Goal: Task Accomplishment & Management: Manage account settings

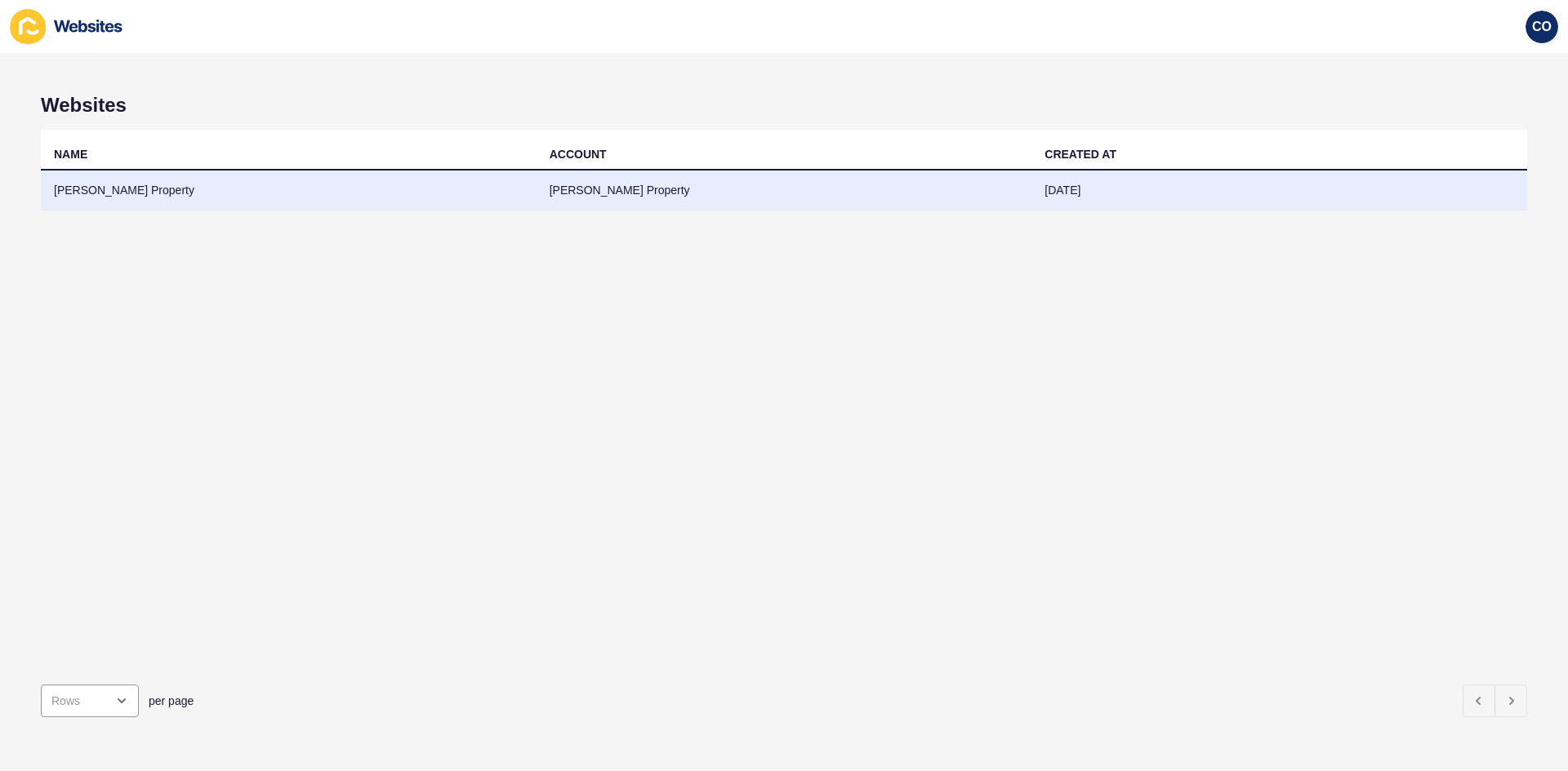
click at [104, 190] on td "[PERSON_NAME] Property" at bounding box center [288, 191] width 495 height 40
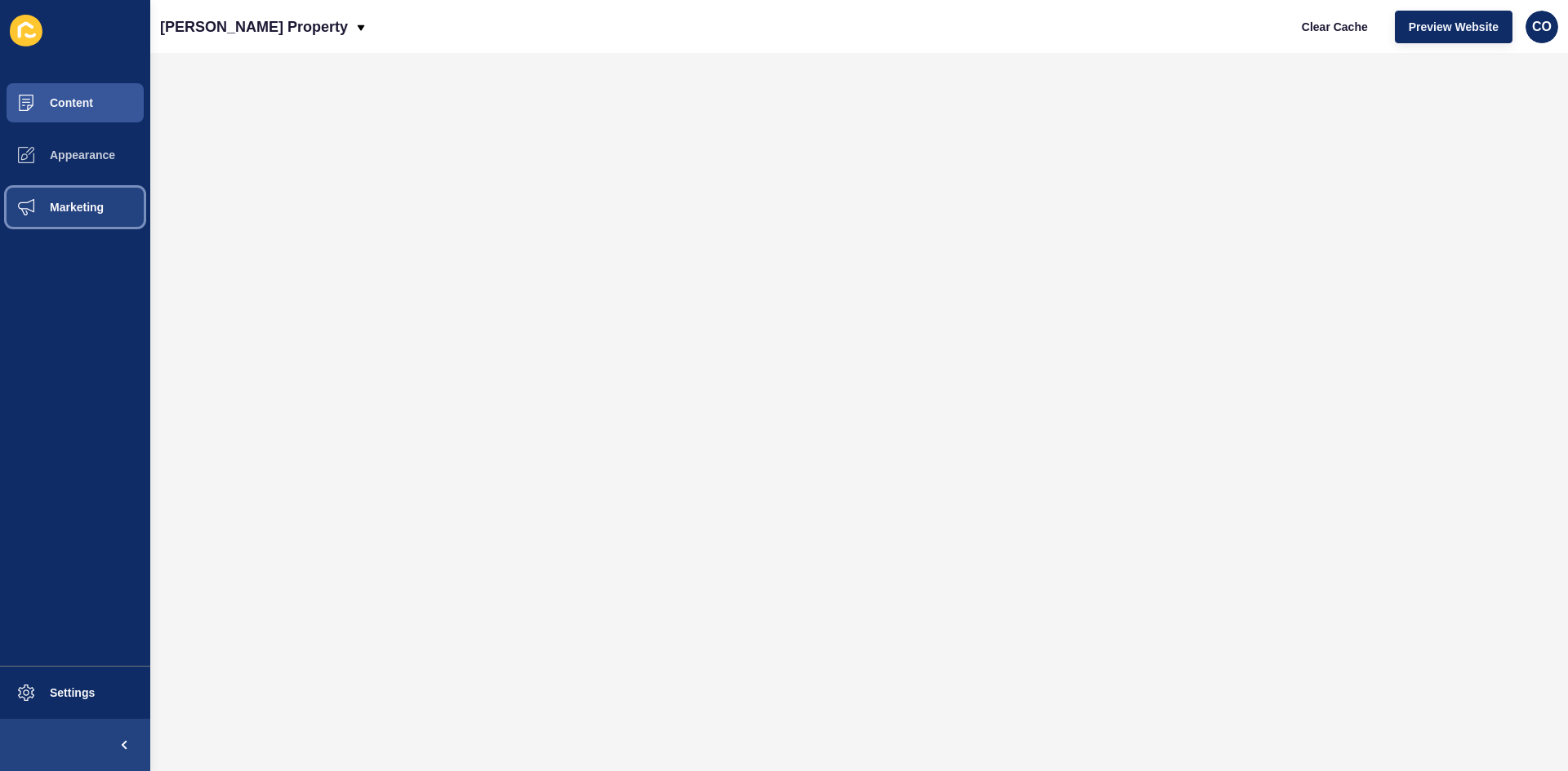
click at [108, 213] on button "Marketing" at bounding box center [74, 207] width 150 height 52
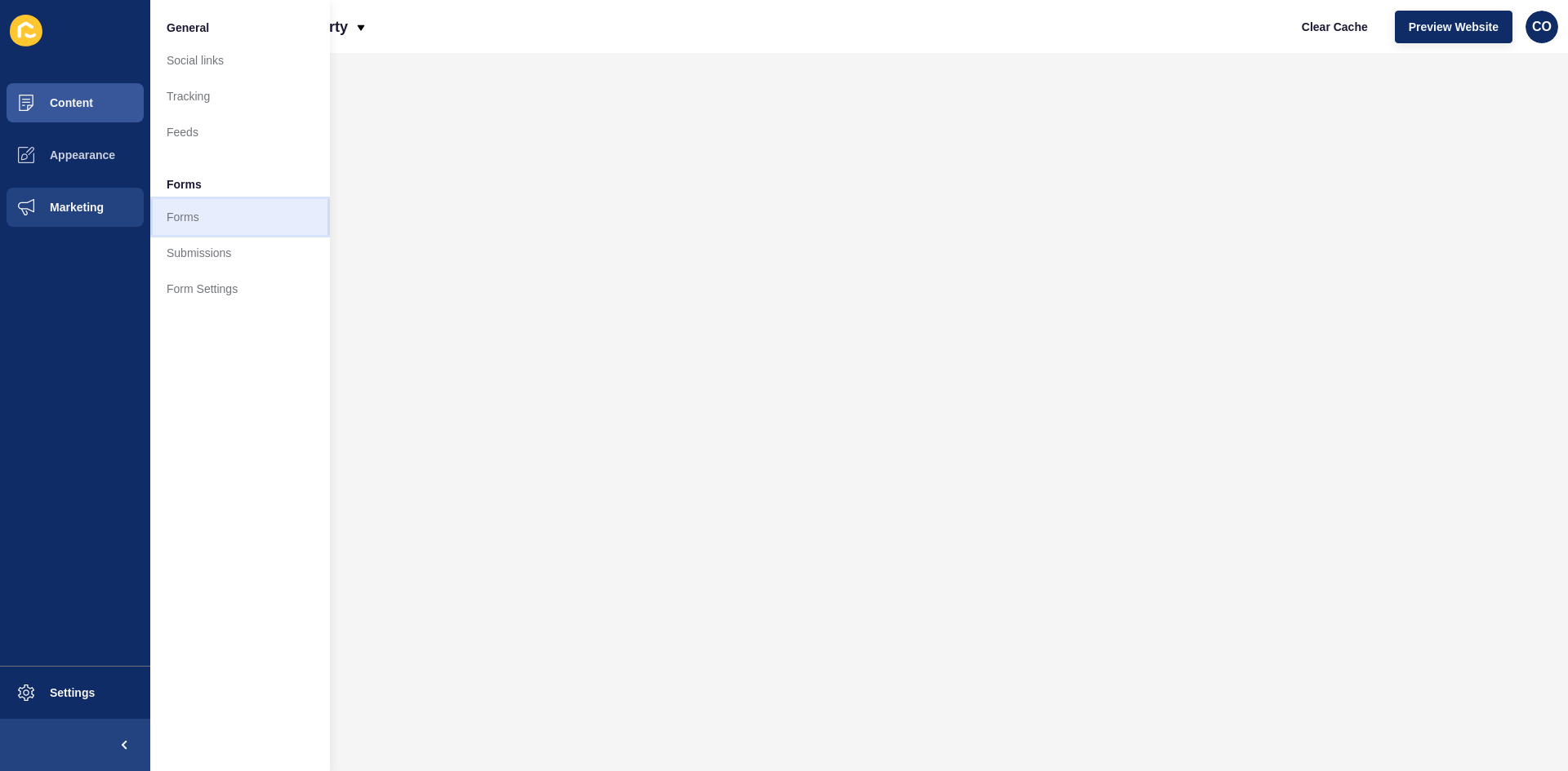
click at [197, 214] on link "Forms" at bounding box center [240, 218] width 179 height 36
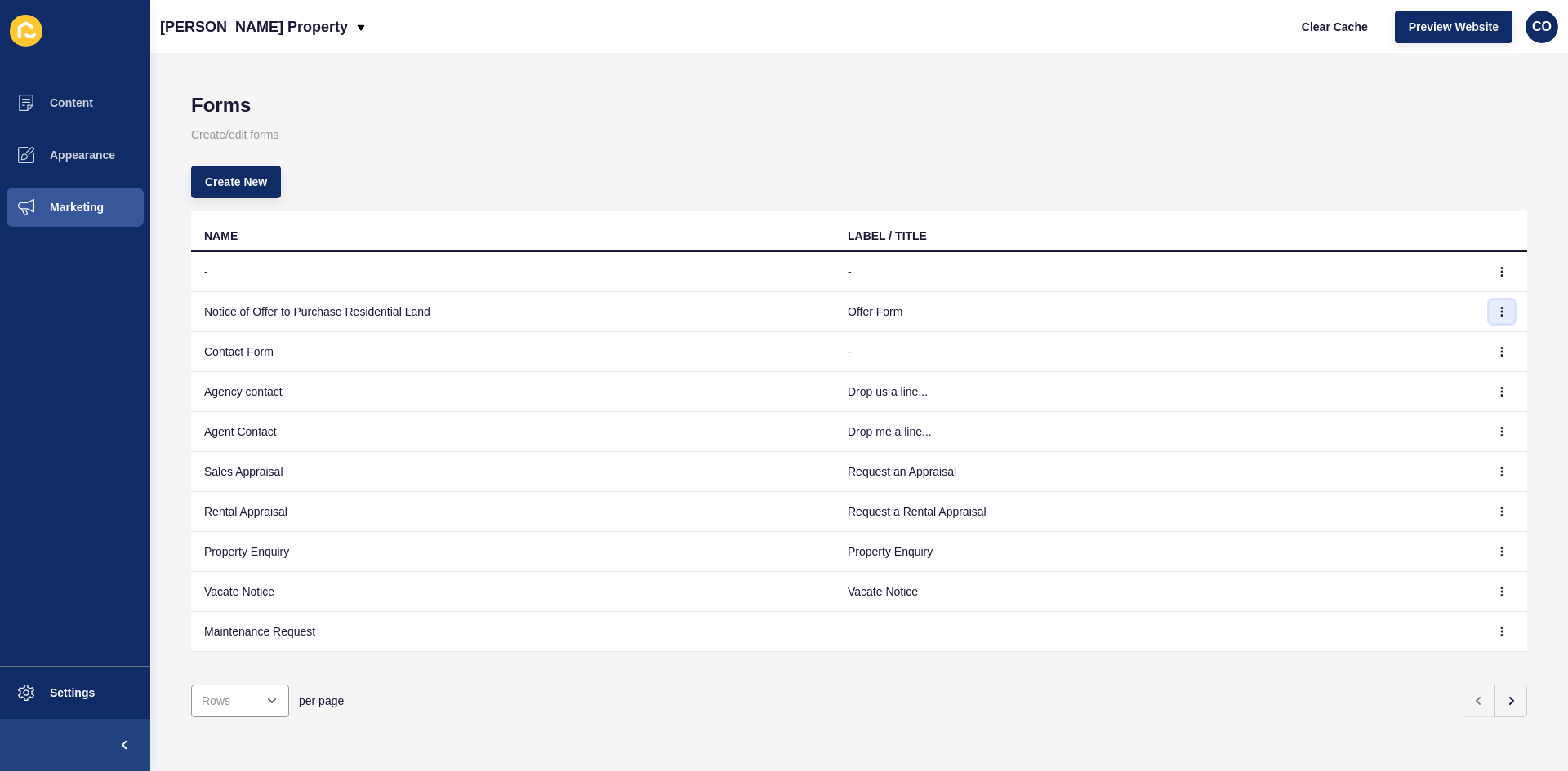
click at [1501, 312] on icon "button" at bounding box center [1501, 312] width 1 height 9
click at [1415, 341] on link "Edit" at bounding box center [1444, 344] width 115 height 36
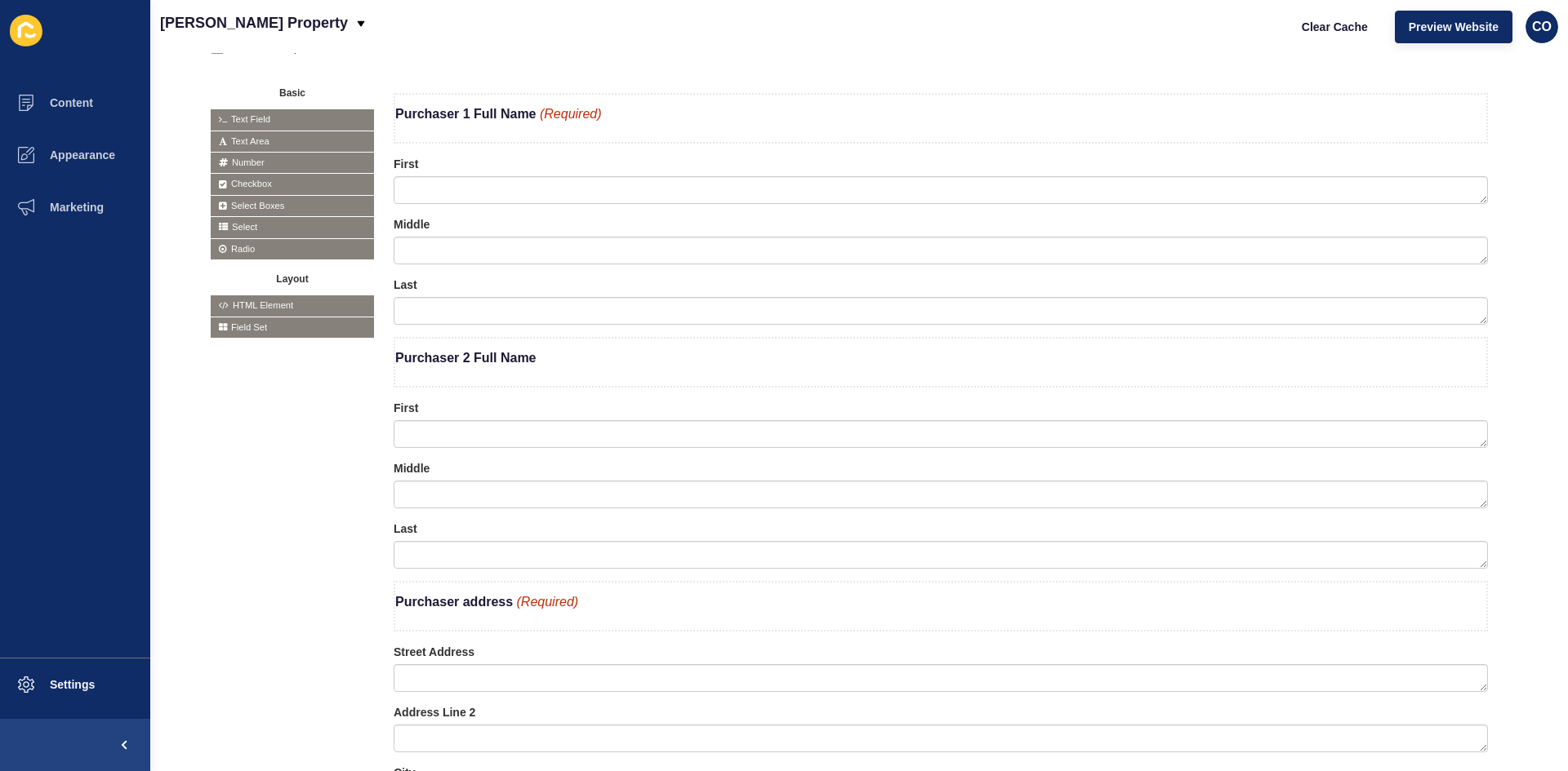
scroll to position [377, 0]
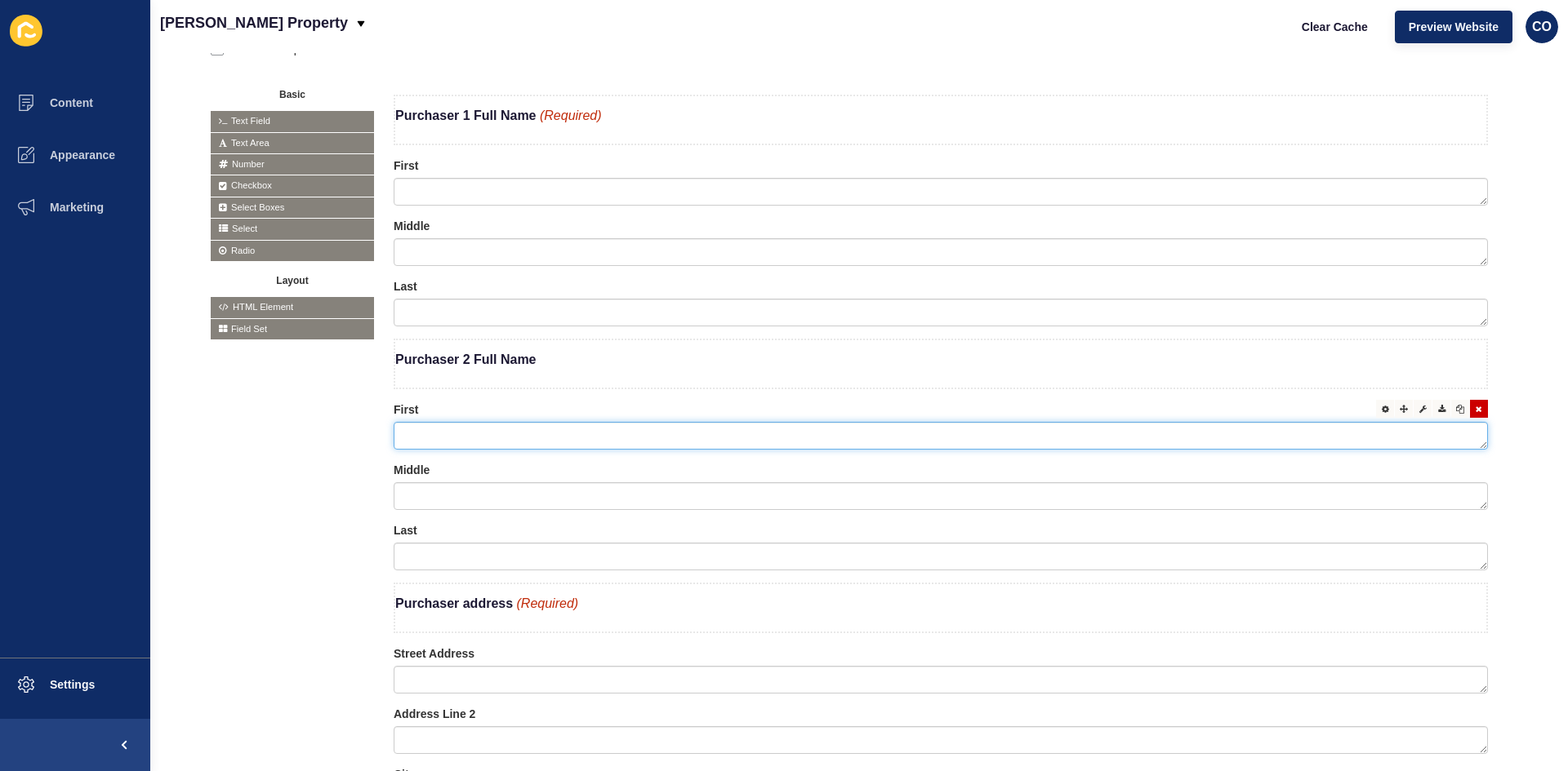
click at [461, 446] on textarea at bounding box center [940, 435] width 1094 height 28
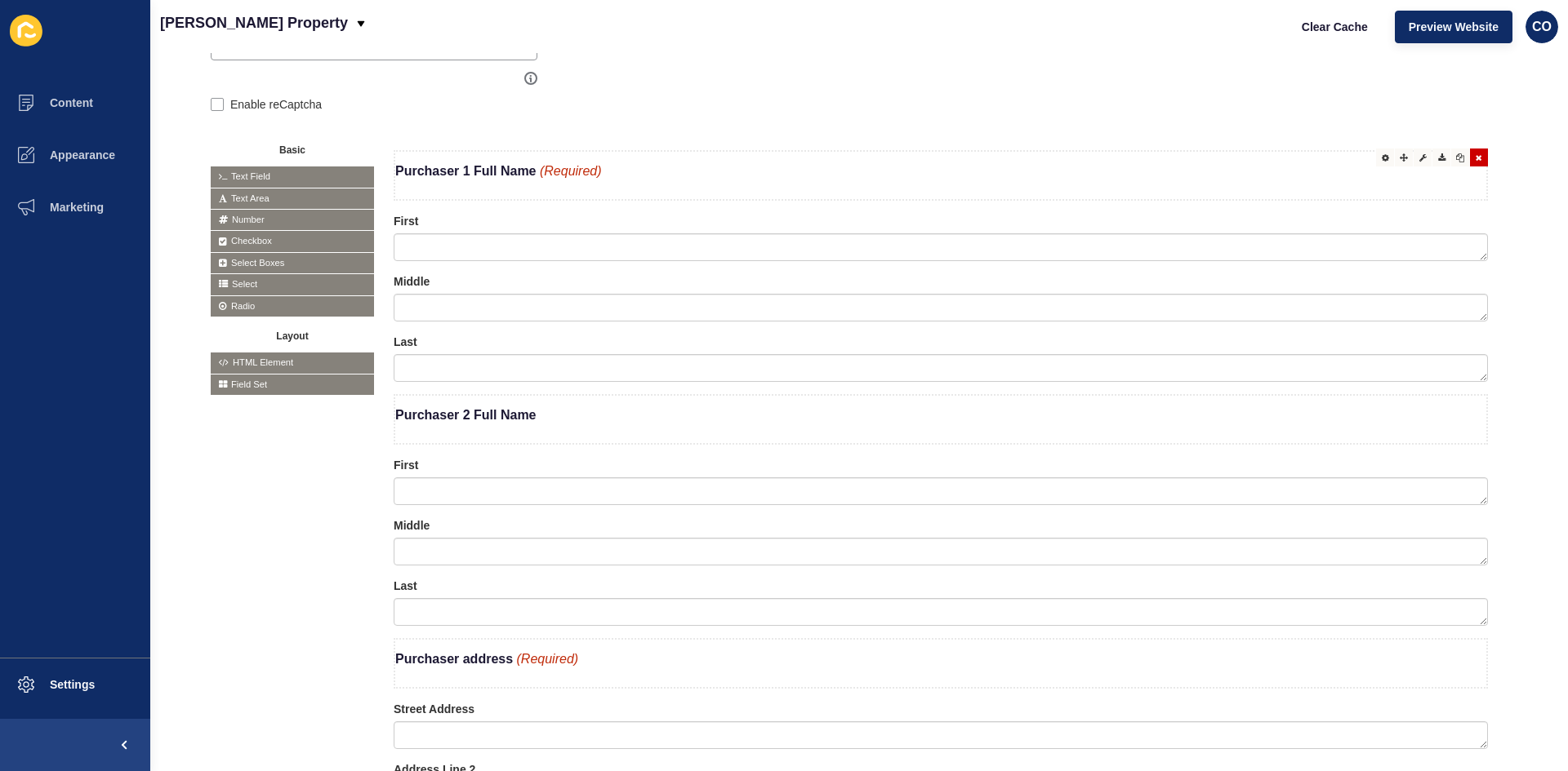
scroll to position [296, 0]
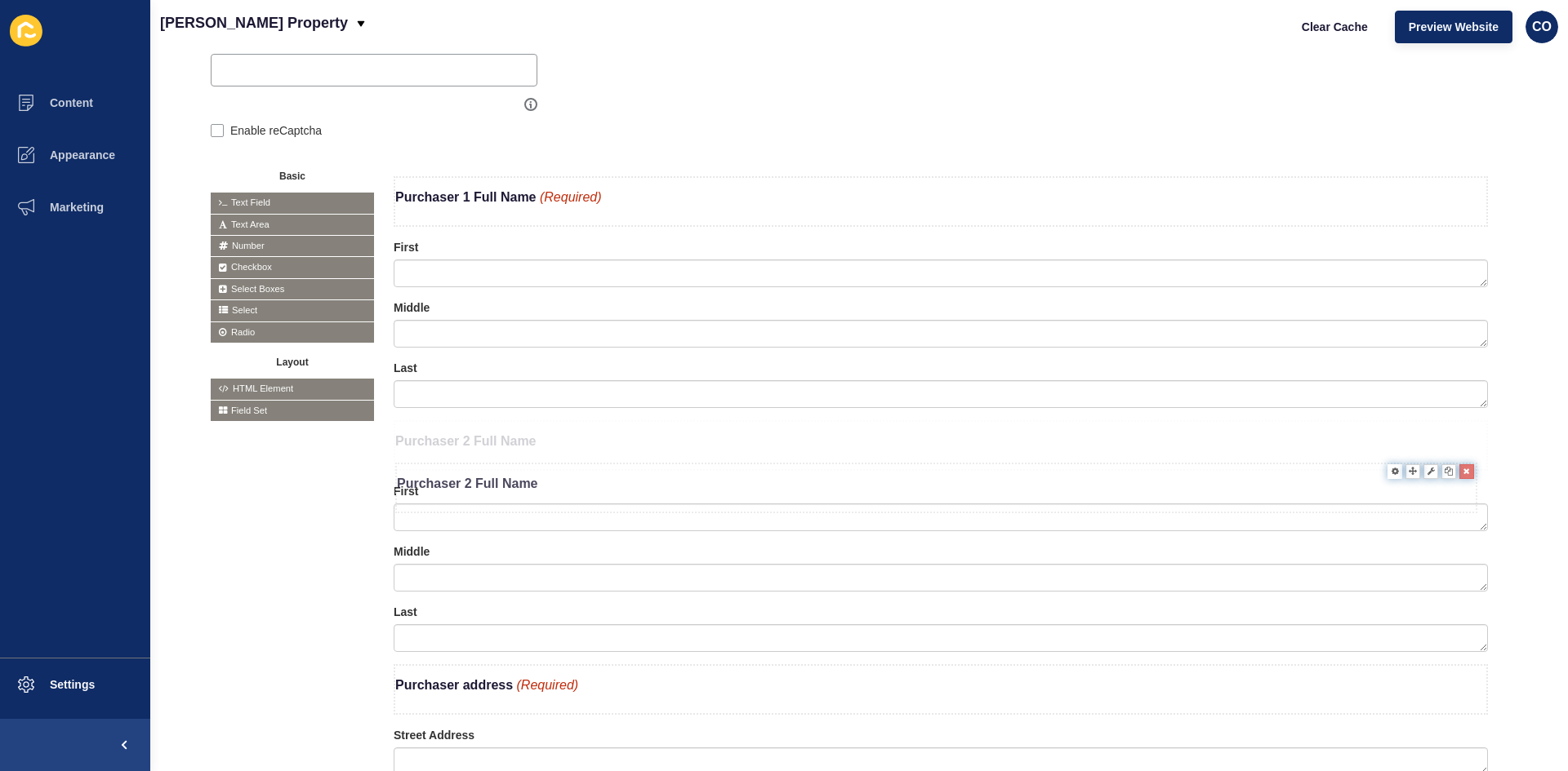
drag, startPoint x: 567, startPoint y: 444, endPoint x: 568, endPoint y: 487, distance: 43.0
drag, startPoint x: 601, startPoint y: 447, endPoint x: 606, endPoint y: 461, distance: 14.9
click at [773, 208] on p "Purchaser 1 Full Name (Required)" at bounding box center [940, 197] width 1091 height 39
click at [1382, 429] on icon at bounding box center [1386, 427] width 8 height 9
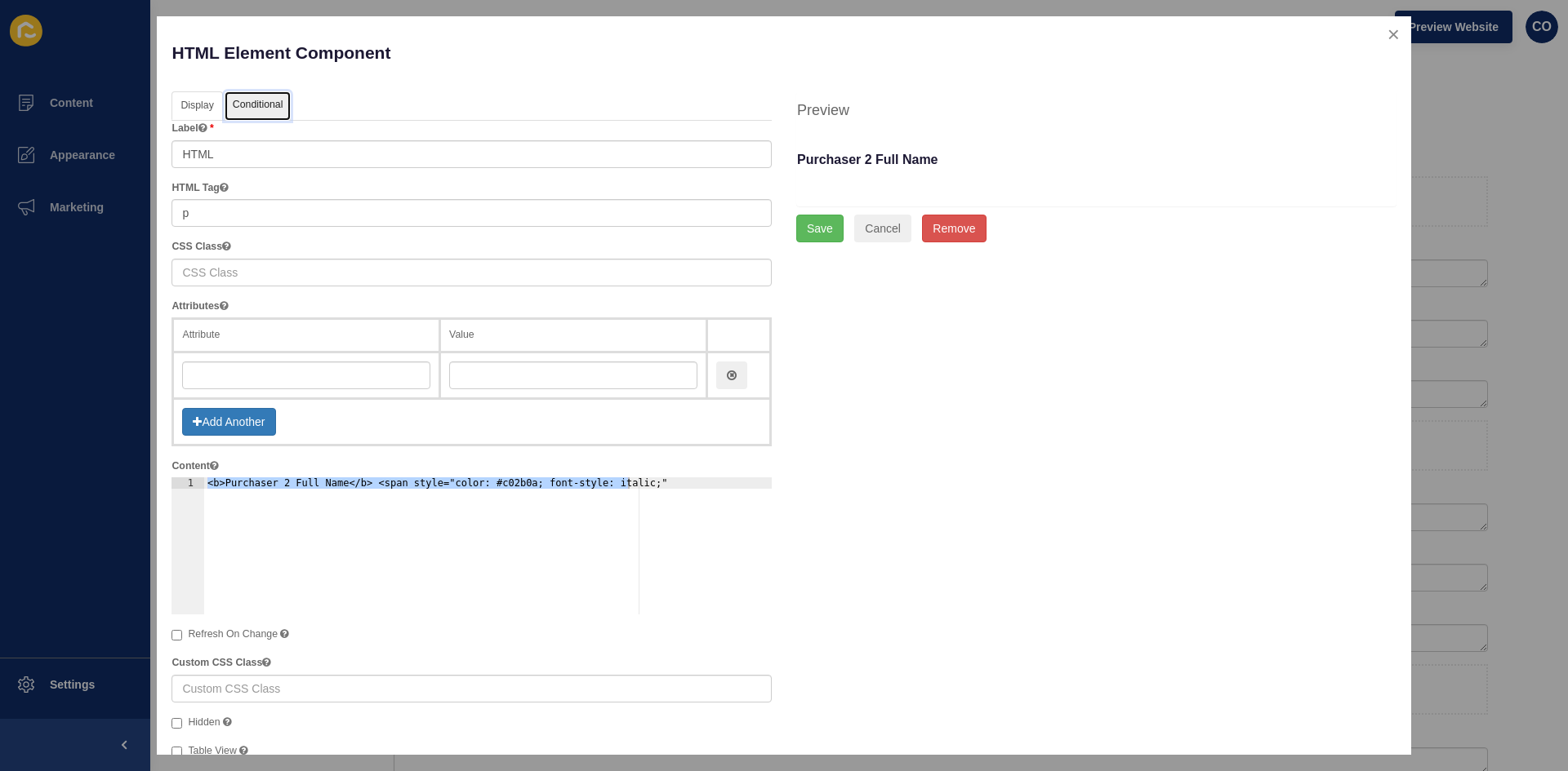
click at [271, 105] on link "Conditional" at bounding box center [258, 107] width 67 height 31
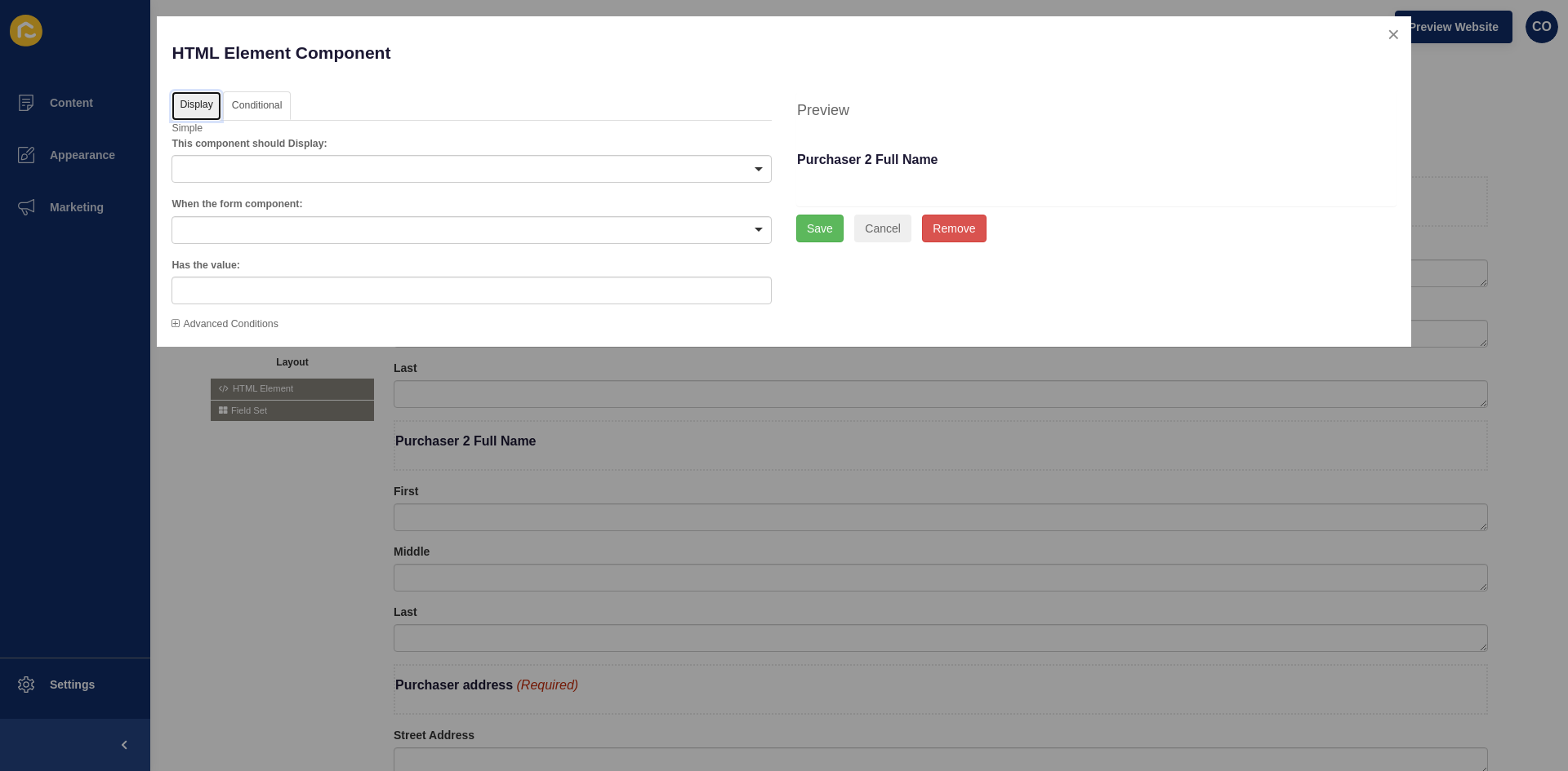
click at [191, 102] on link "Display" at bounding box center [196, 107] width 49 height 31
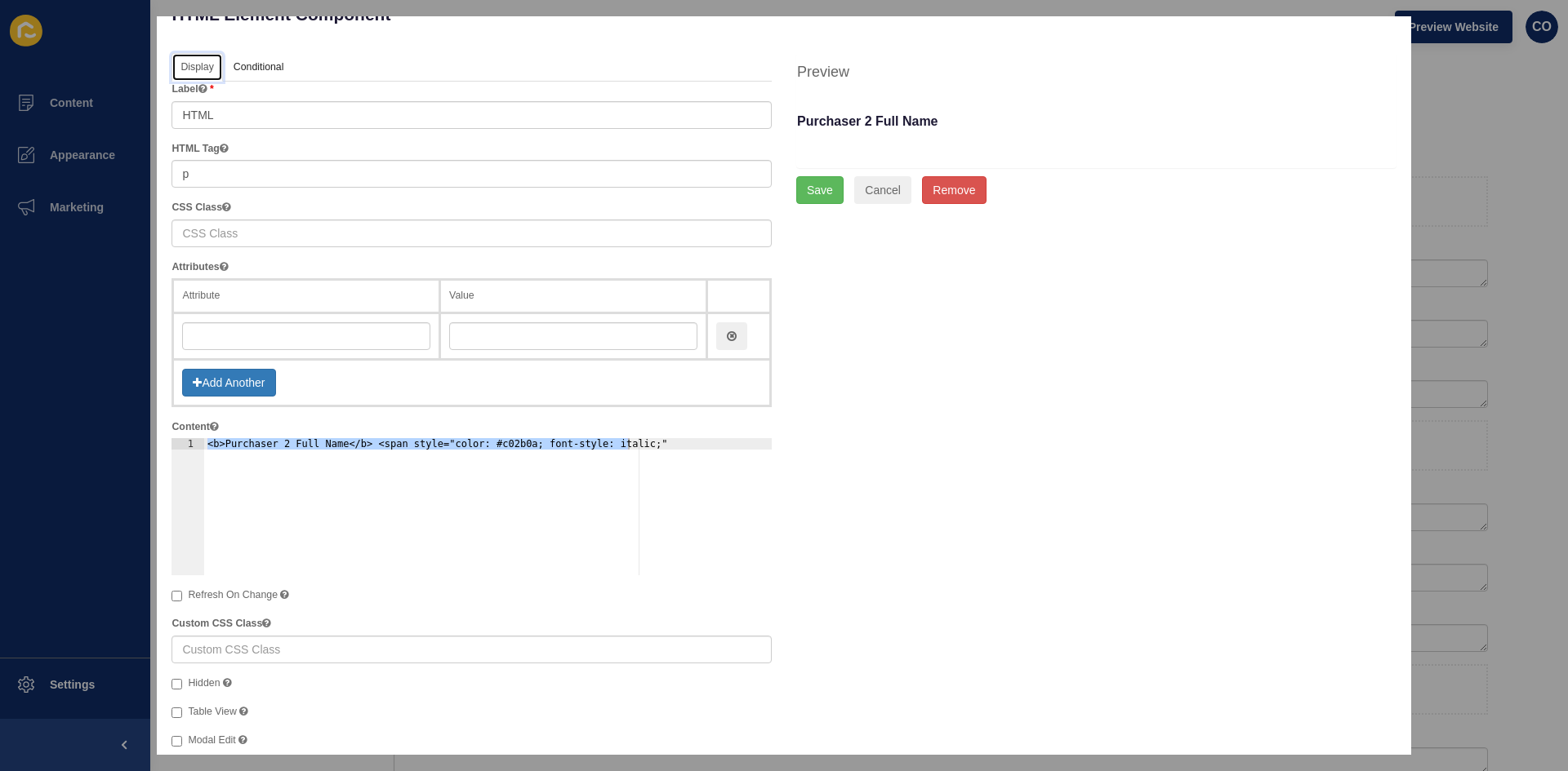
scroll to position [59, 0]
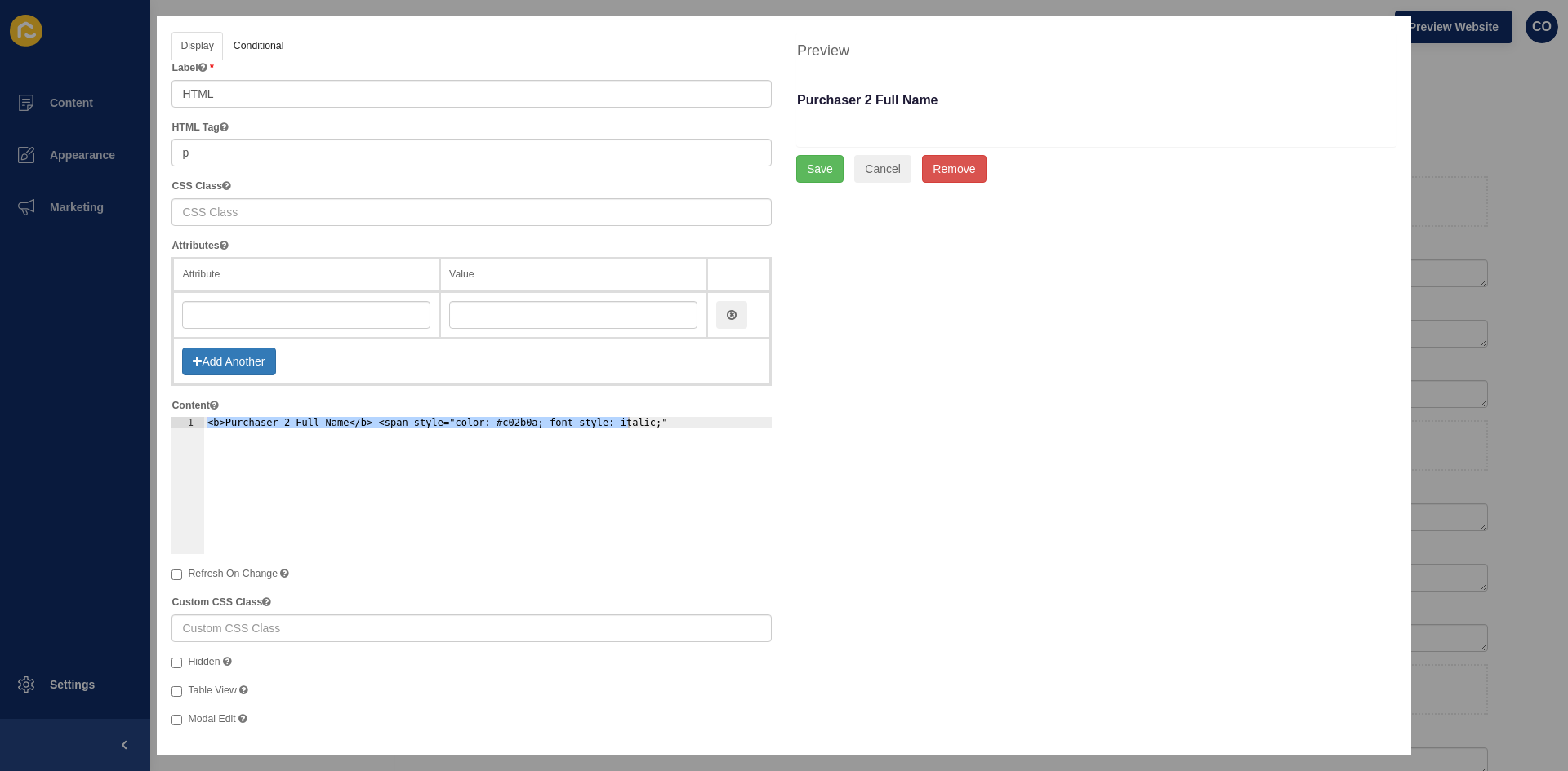
click at [1465, 70] on div at bounding box center [778, 386] width 1556 height 771
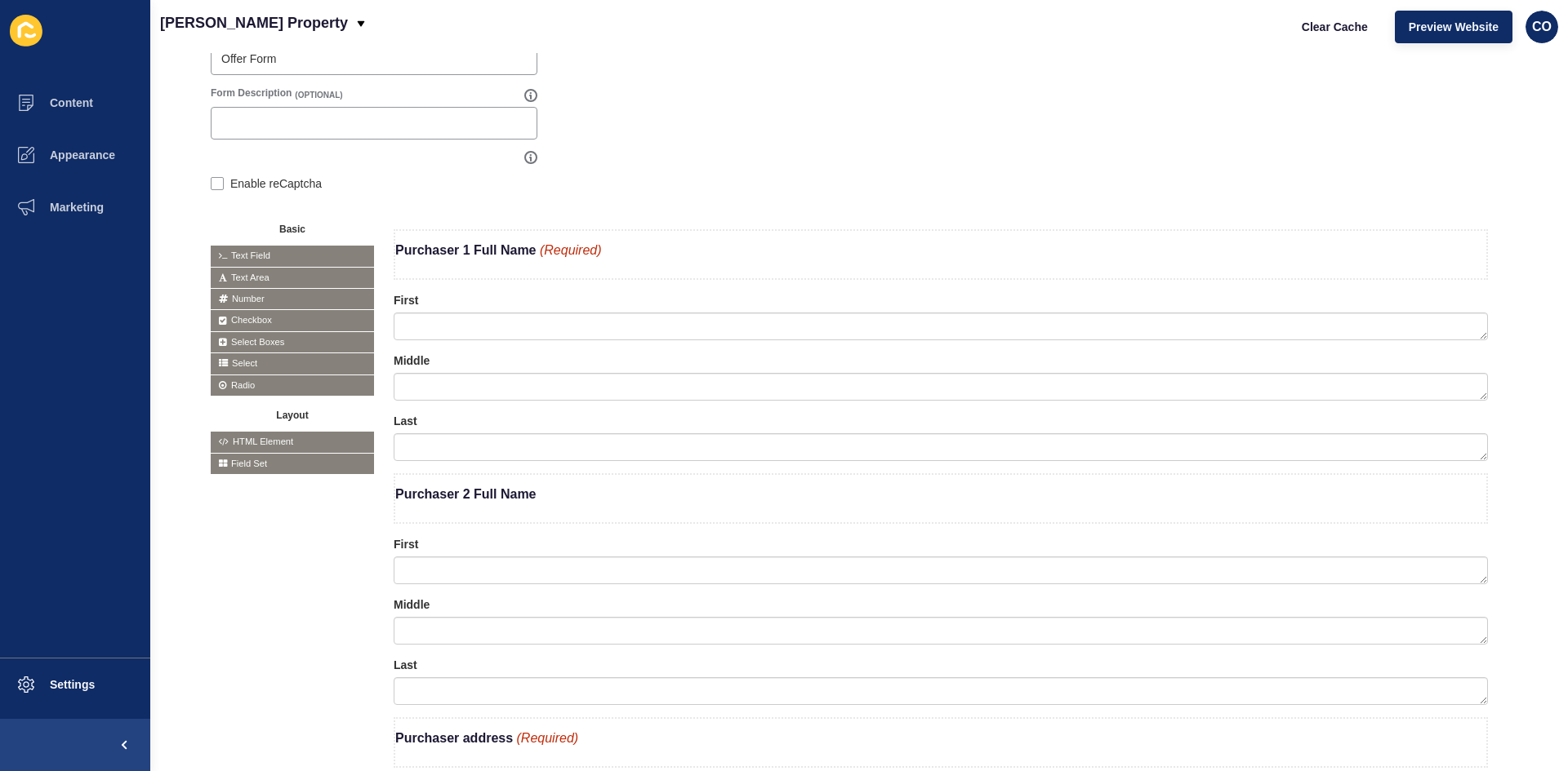
scroll to position [214, 0]
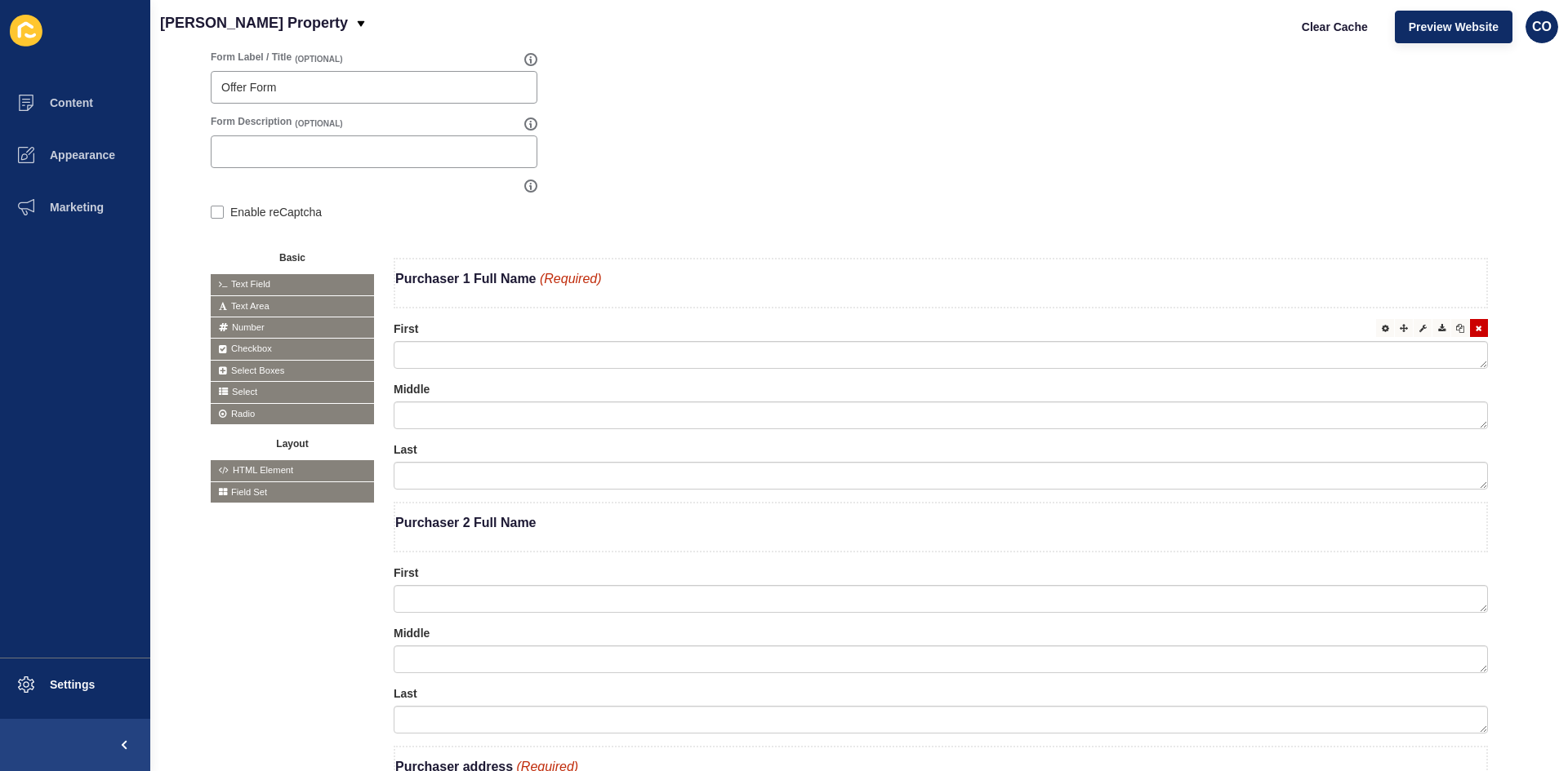
click at [510, 334] on div "First" at bounding box center [940, 344] width 1094 height 48
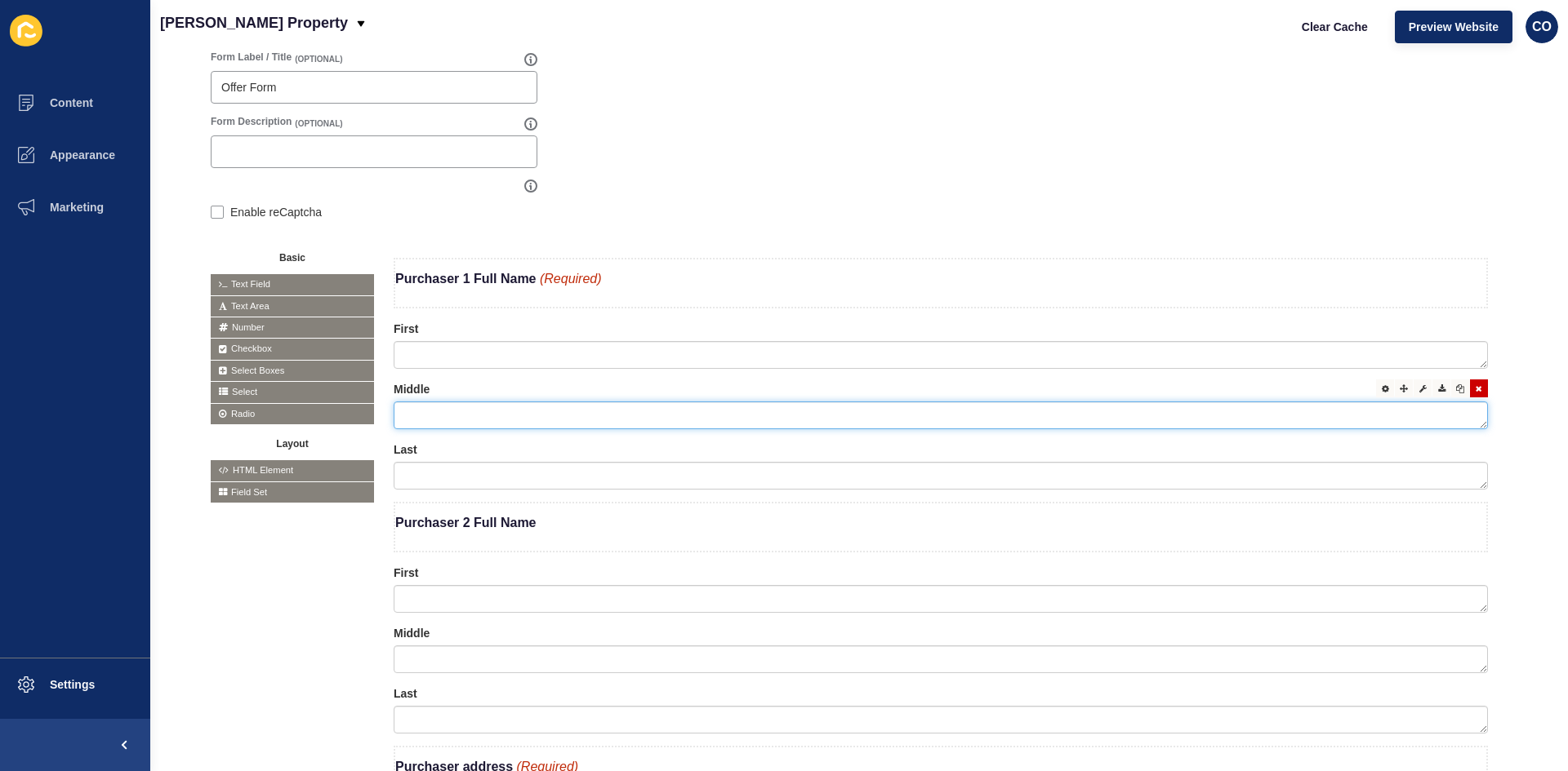
click at [446, 412] on textarea at bounding box center [940, 415] width 1094 height 28
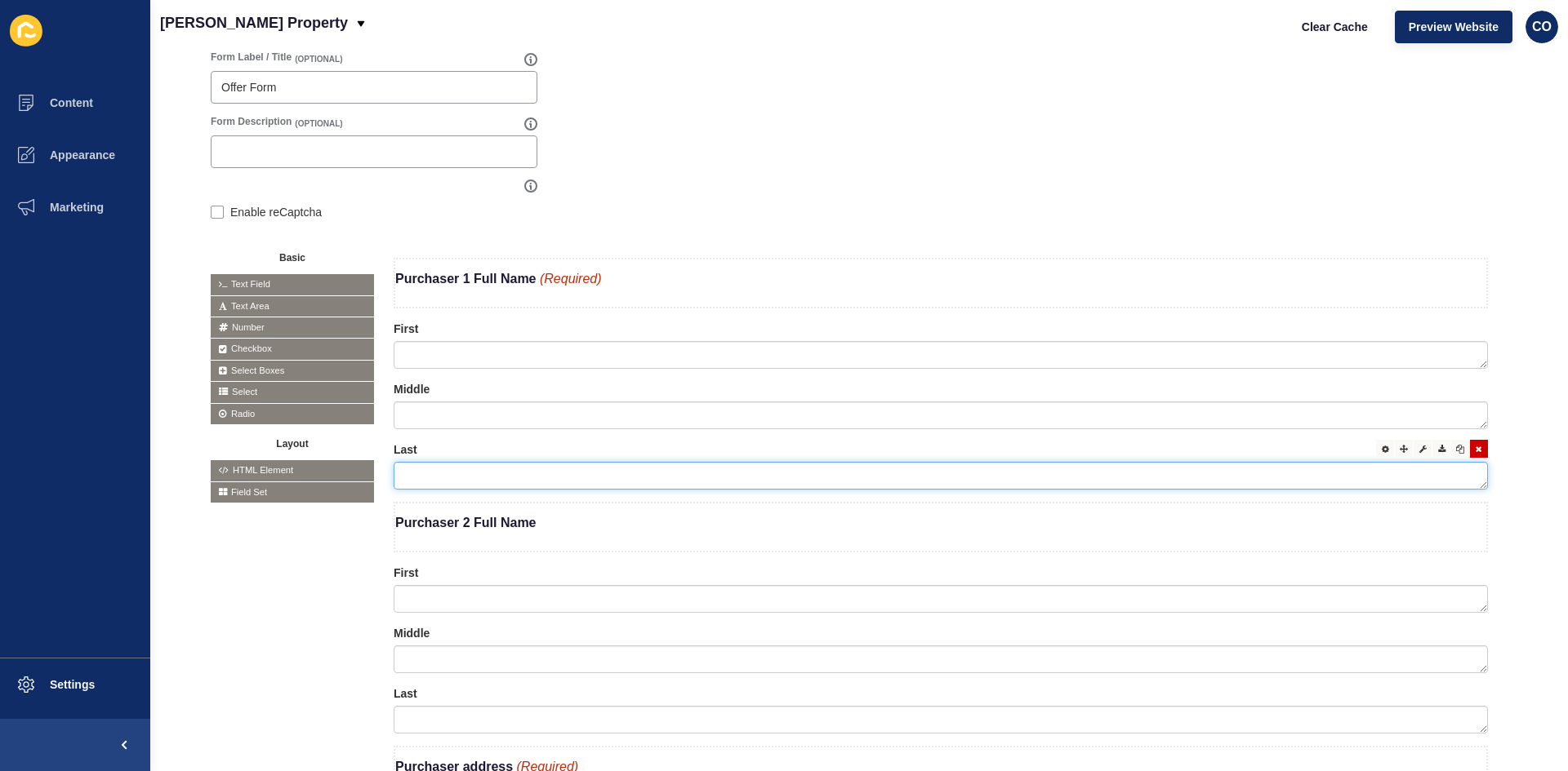
click at [454, 469] on textarea at bounding box center [940, 475] width 1094 height 28
click at [491, 280] on b "Purchaser 1 Full Name" at bounding box center [466, 279] width 141 height 14
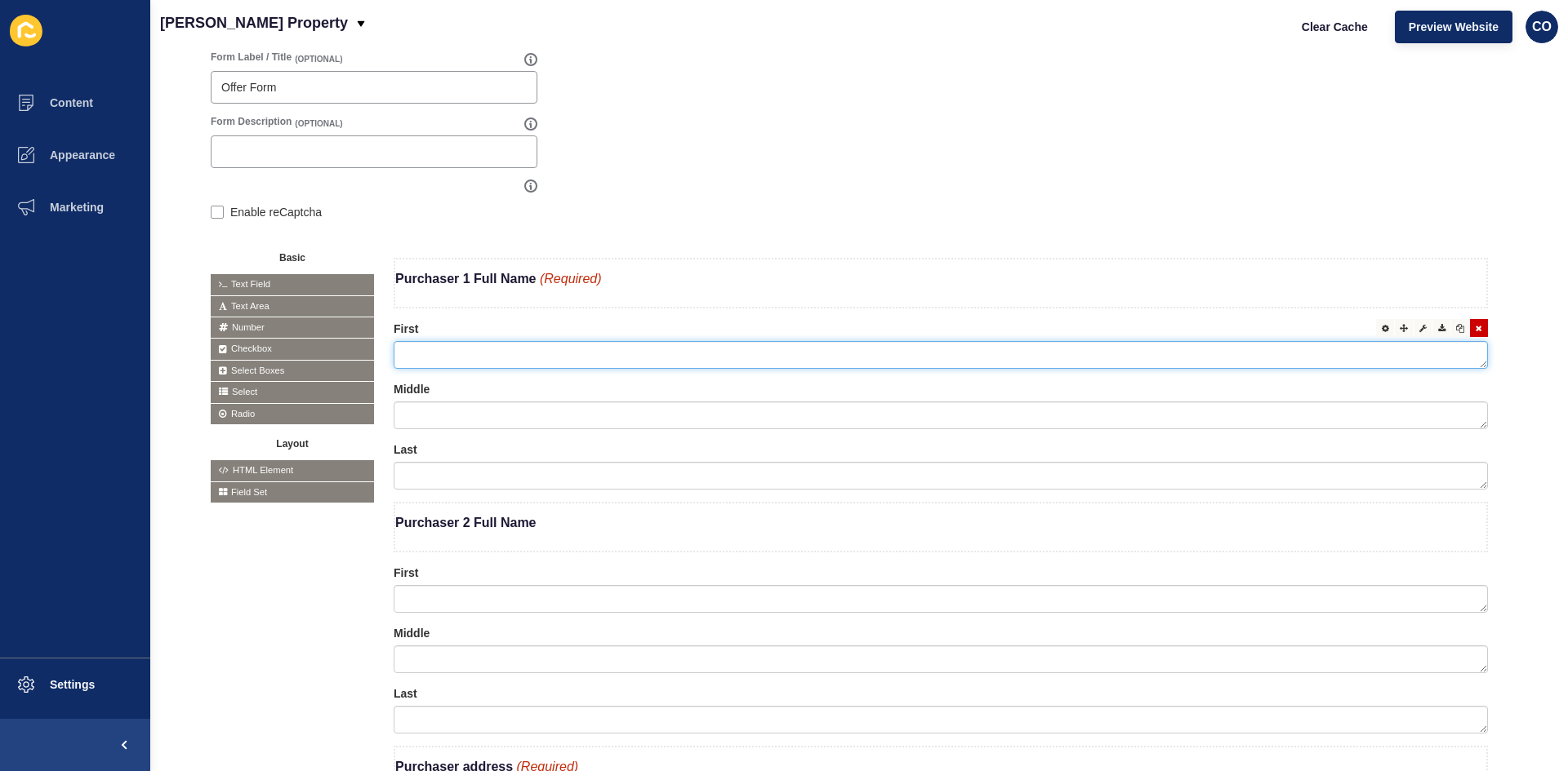
click at [444, 353] on textarea at bounding box center [940, 355] width 1094 height 28
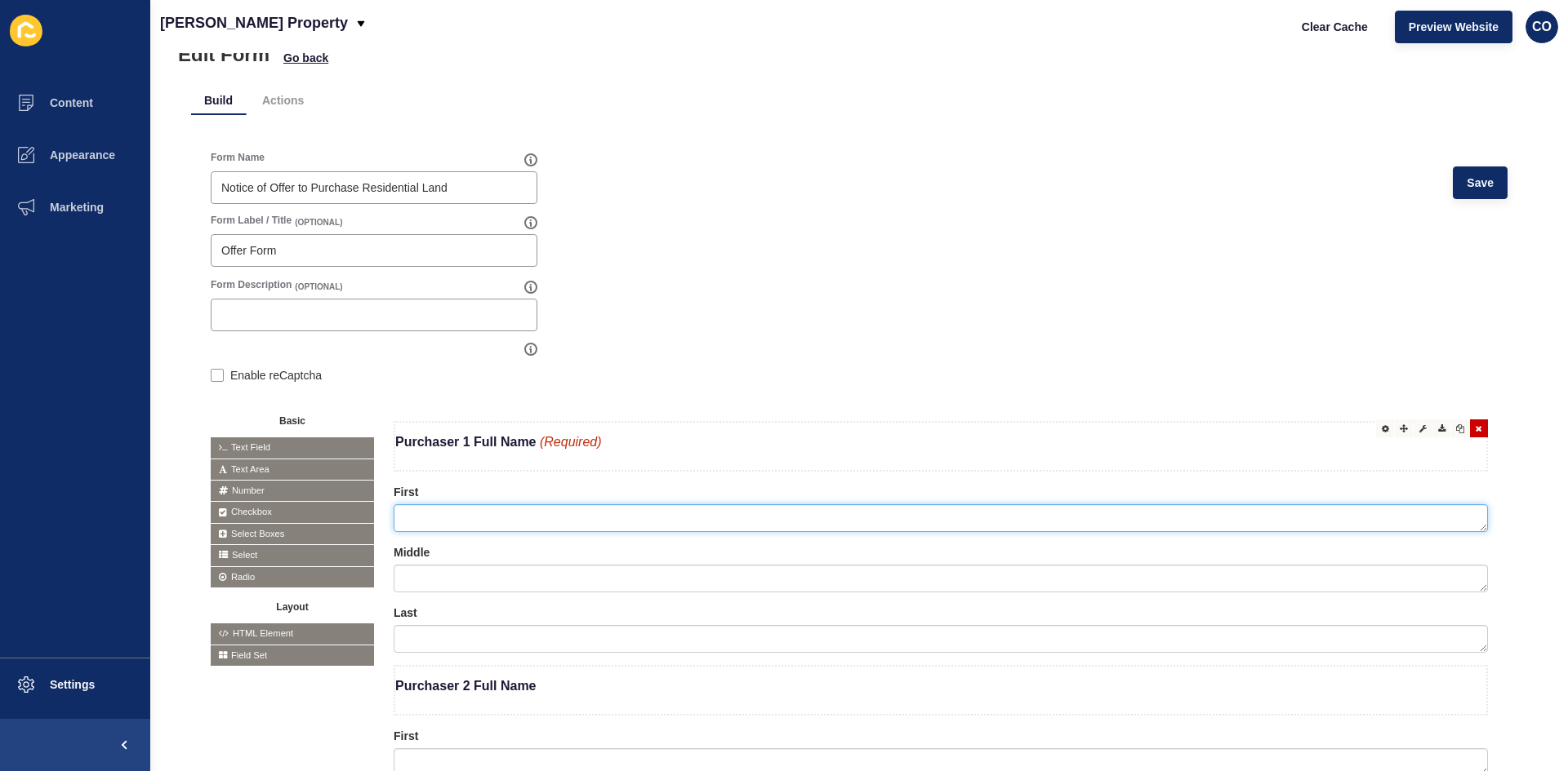
scroll to position [133, 0]
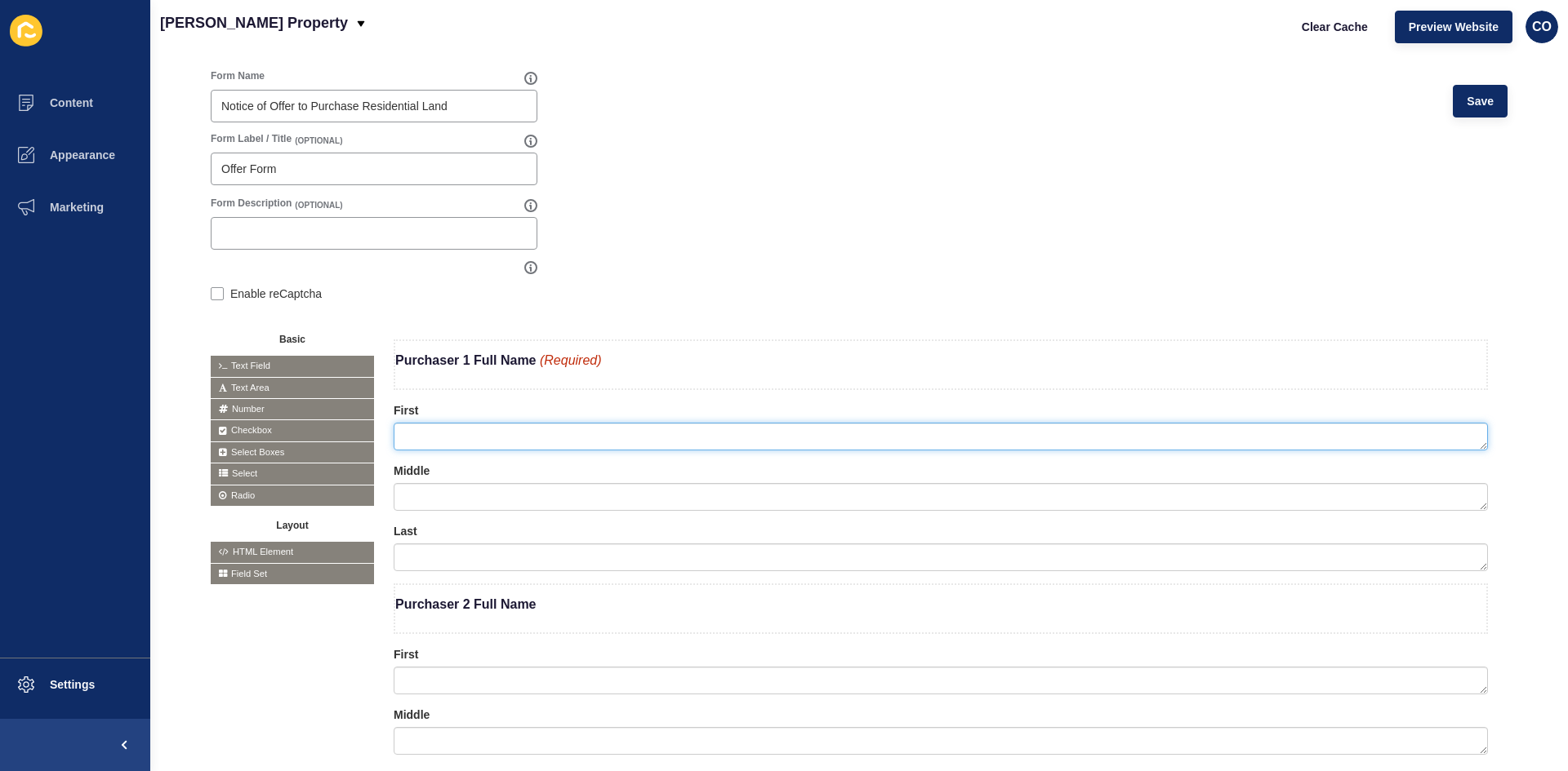
click at [290, 549] on span "HTML Element" at bounding box center [292, 552] width 163 height 20
click at [240, 549] on span "HTML Element" at bounding box center [292, 552] width 163 height 20
click at [271, 569] on span "Field Set" at bounding box center [292, 573] width 163 height 20
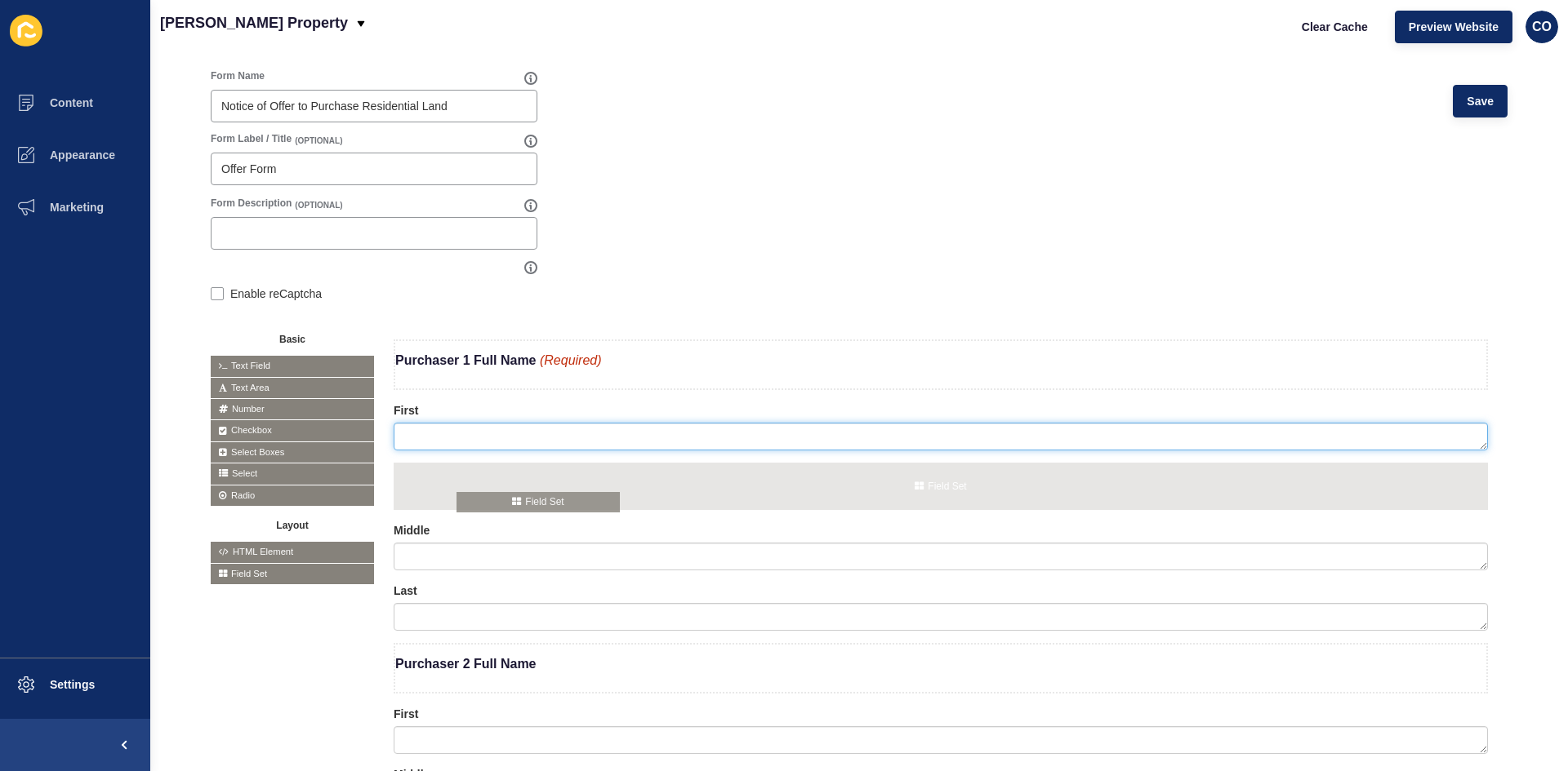
drag, startPoint x: 262, startPoint y: 576, endPoint x: 510, endPoint y: 505, distance: 258.0
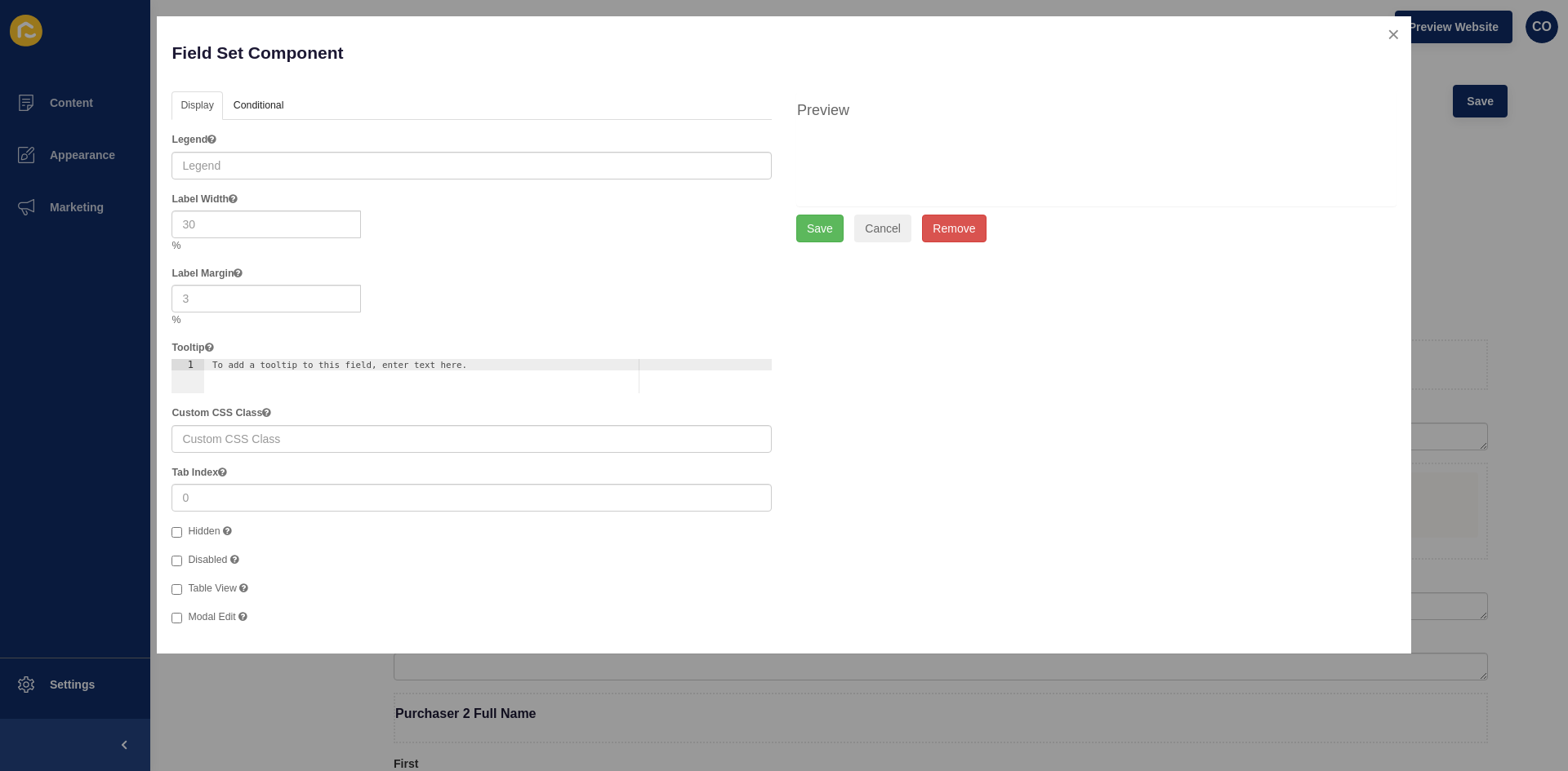
checkbox input "false"
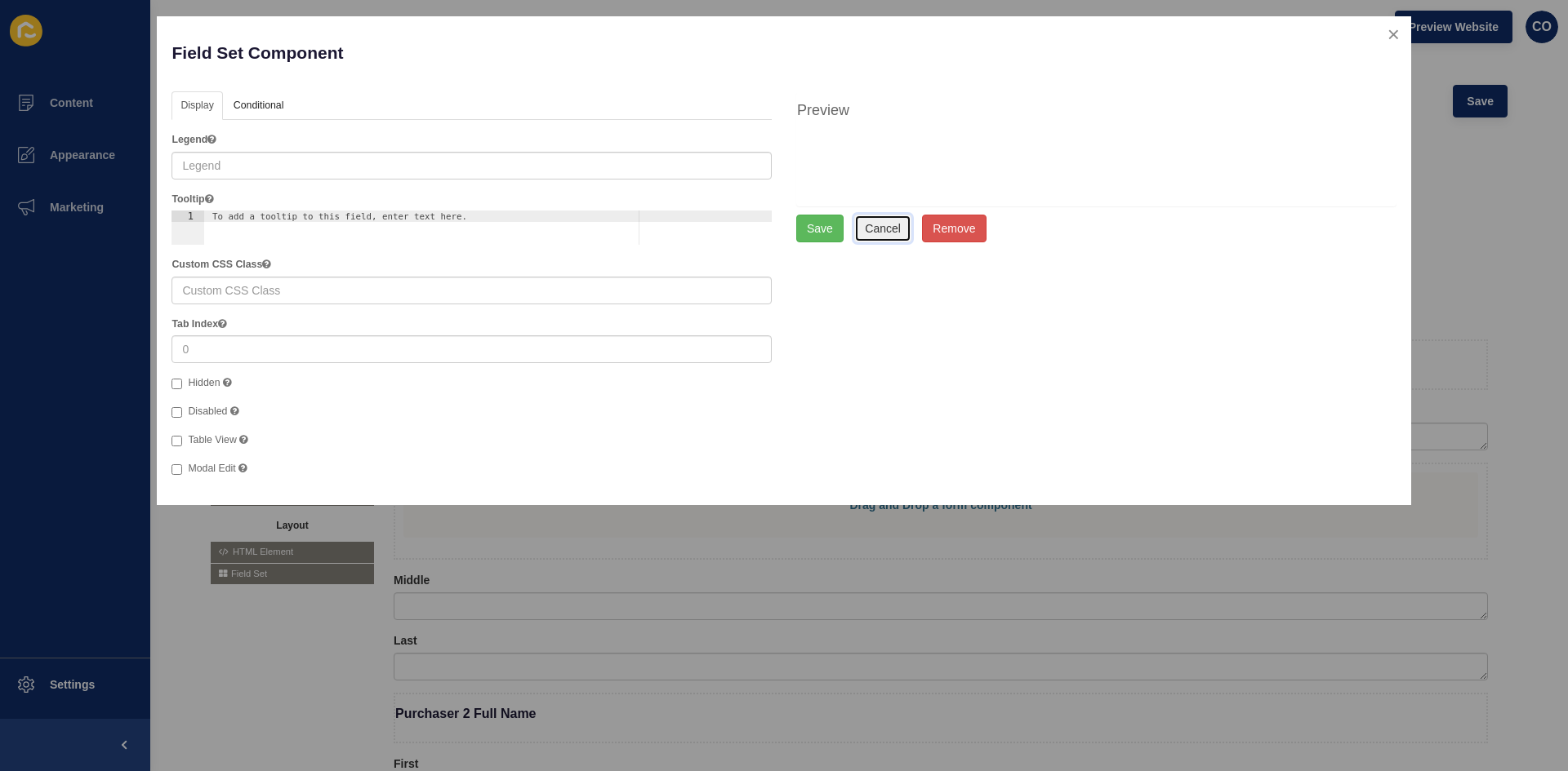
click at [878, 233] on button "Cancel" at bounding box center [883, 228] width 57 height 28
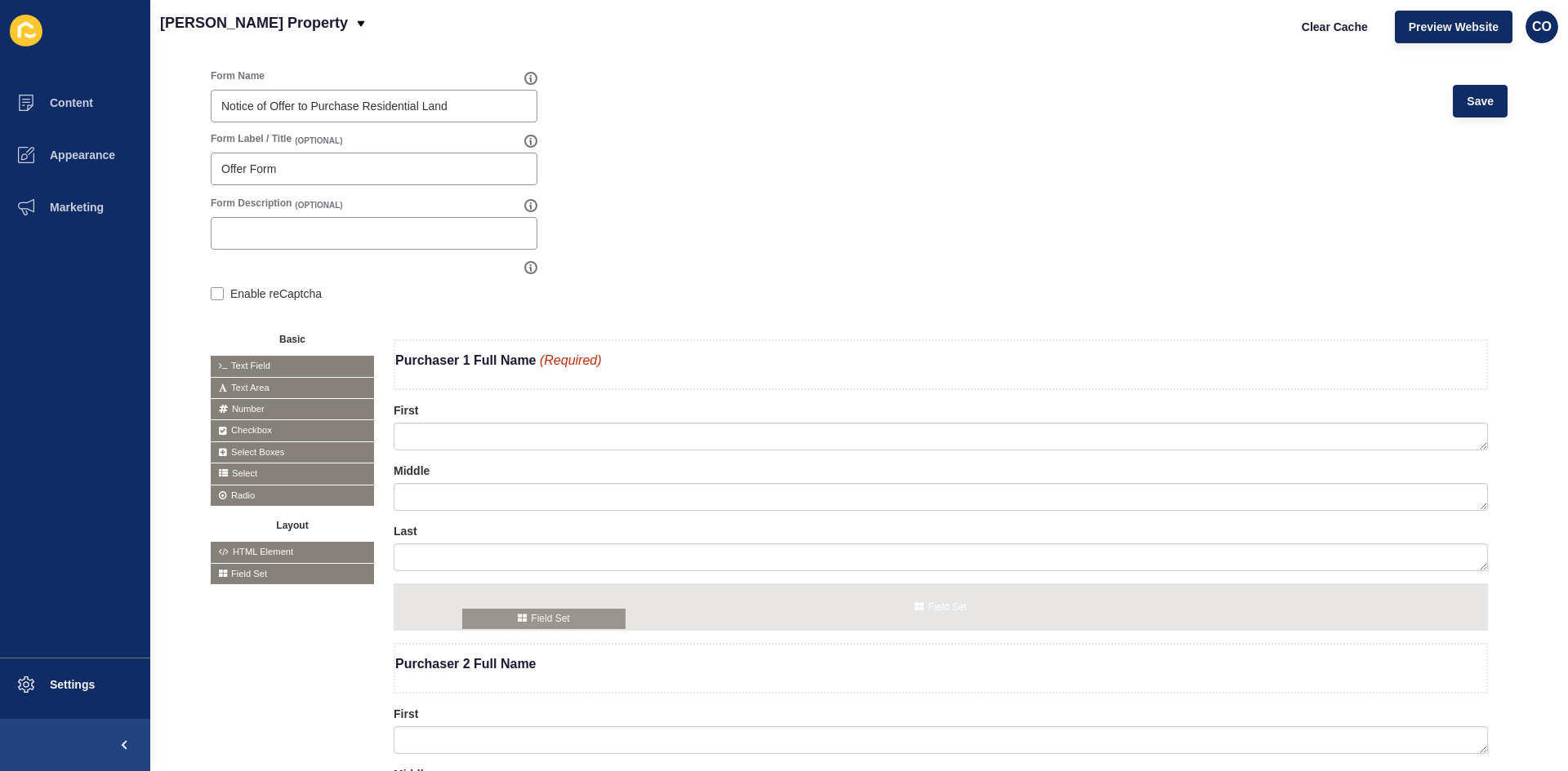
drag, startPoint x: 275, startPoint y: 575, endPoint x: 529, endPoint y: 620, distance: 258.0
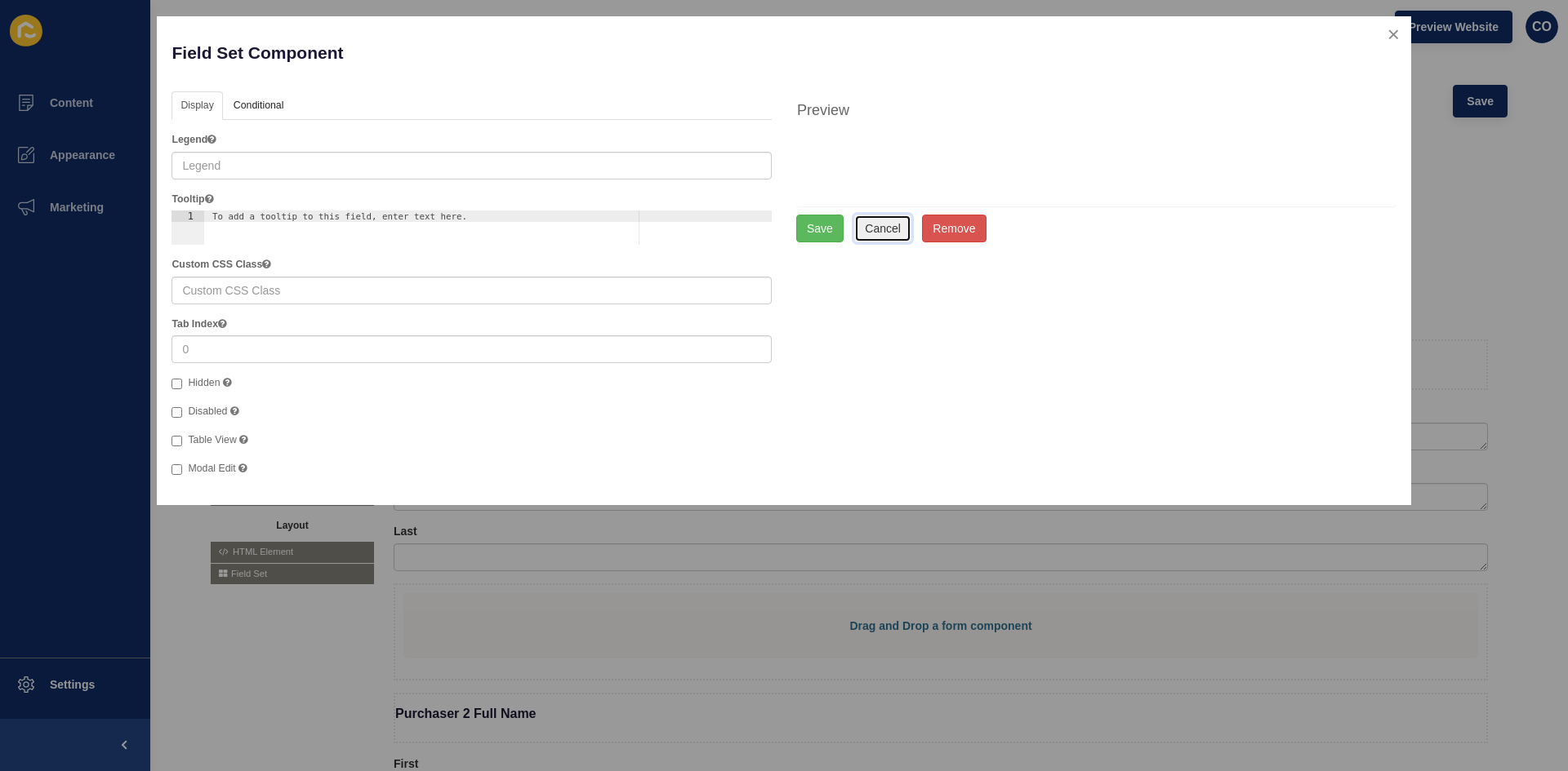
click at [889, 234] on button "Cancel" at bounding box center [883, 228] width 57 height 28
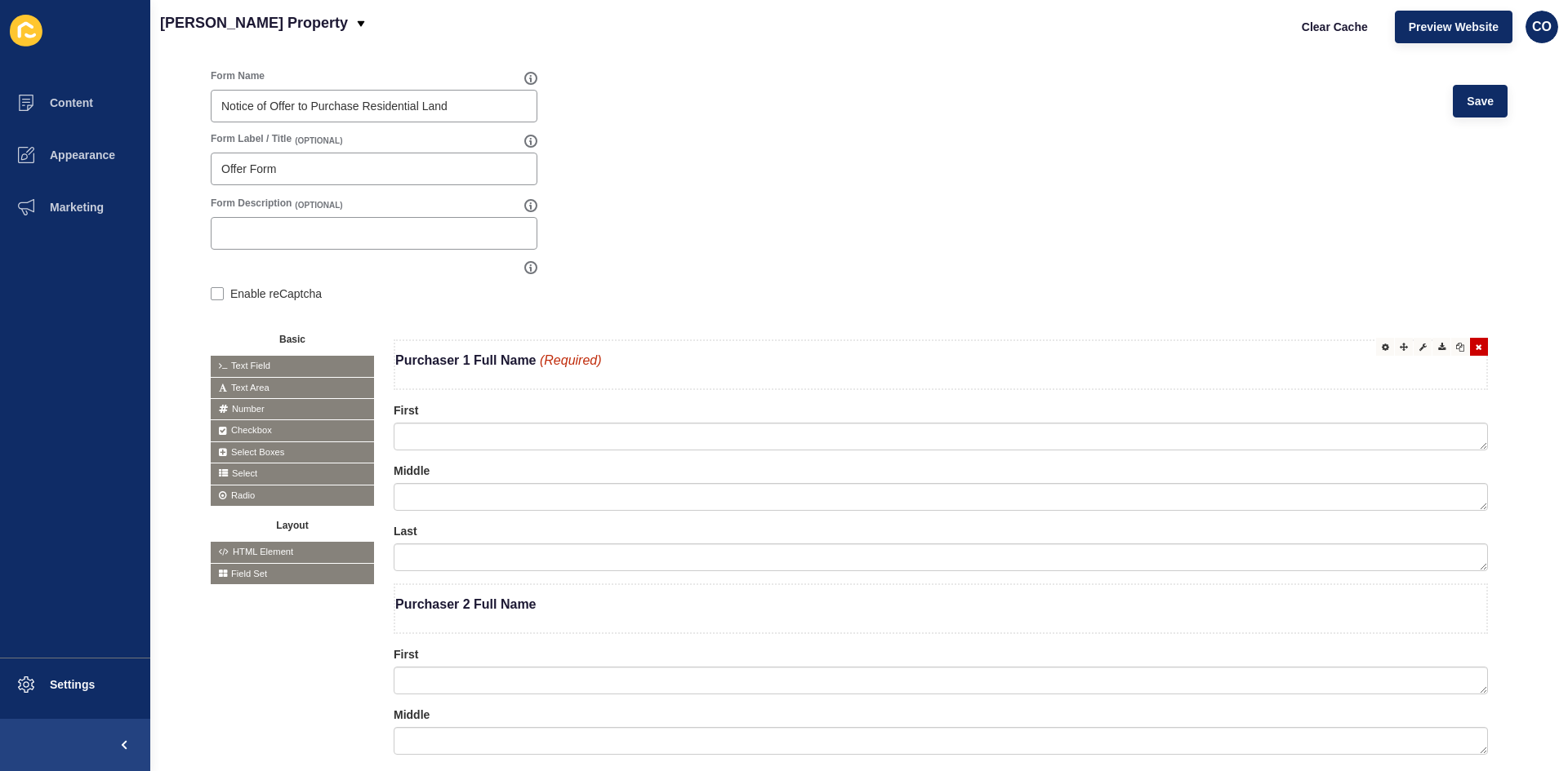
click at [527, 368] on p "Purchaser 1 Full Name (Required)" at bounding box center [940, 361] width 1091 height 39
click at [1164, 367] on p "Purchaser 1 Full Name (Required)" at bounding box center [940, 361] width 1091 height 39
click at [1376, 353] on div at bounding box center [1385, 346] width 18 height 18
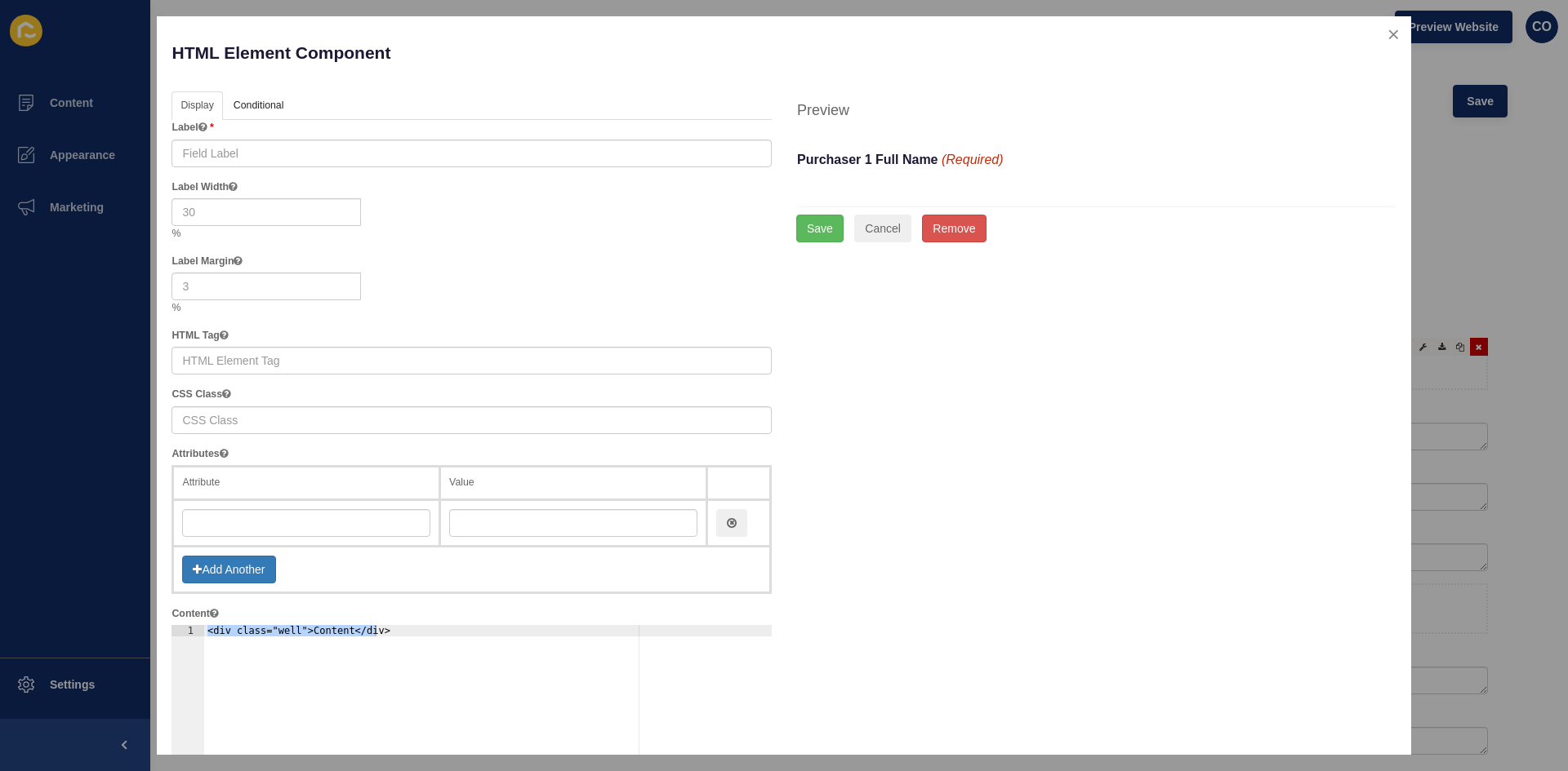
type input "HTML"
type input "p"
checkbox input "false"
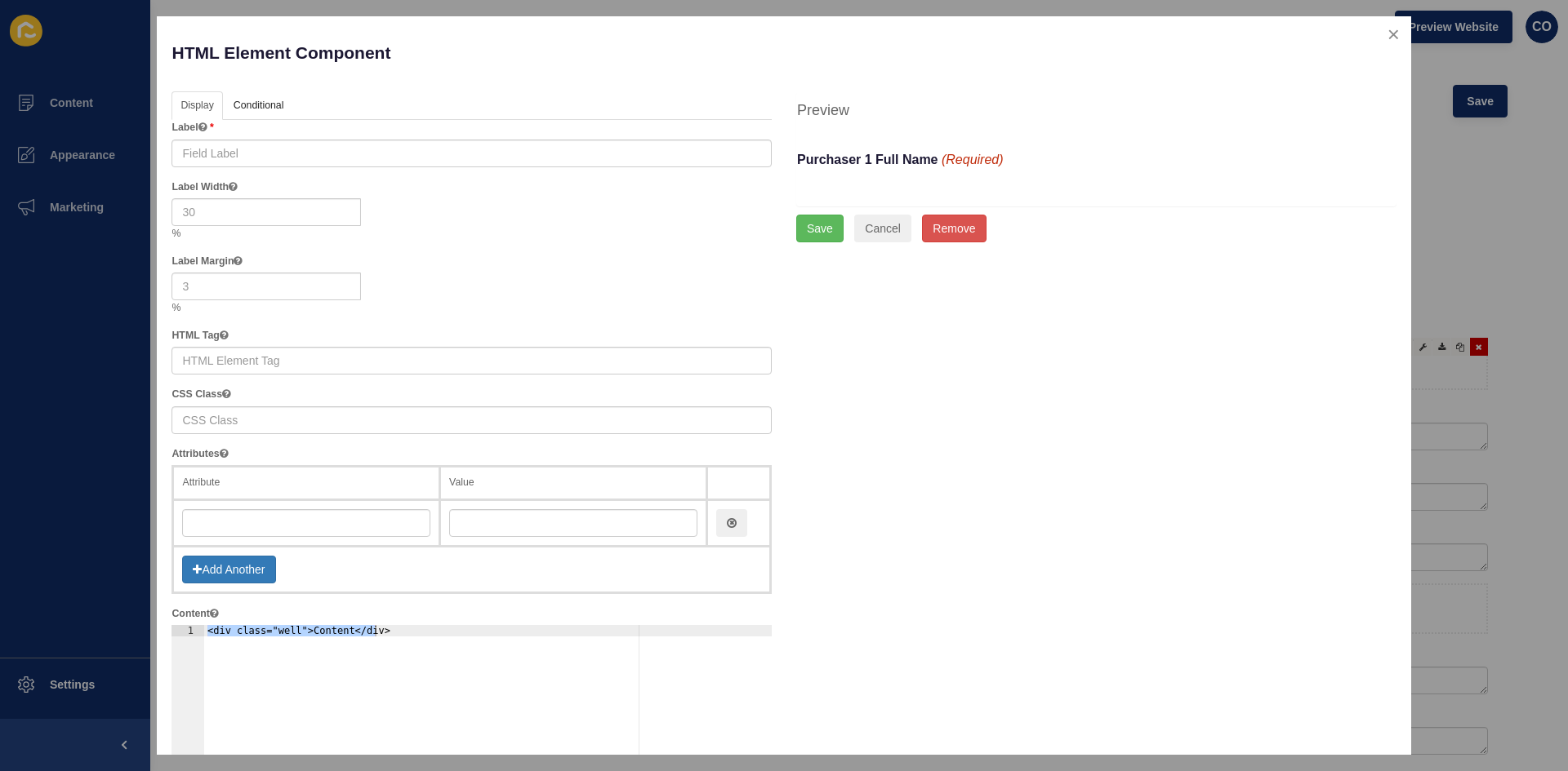
checkbox input "false"
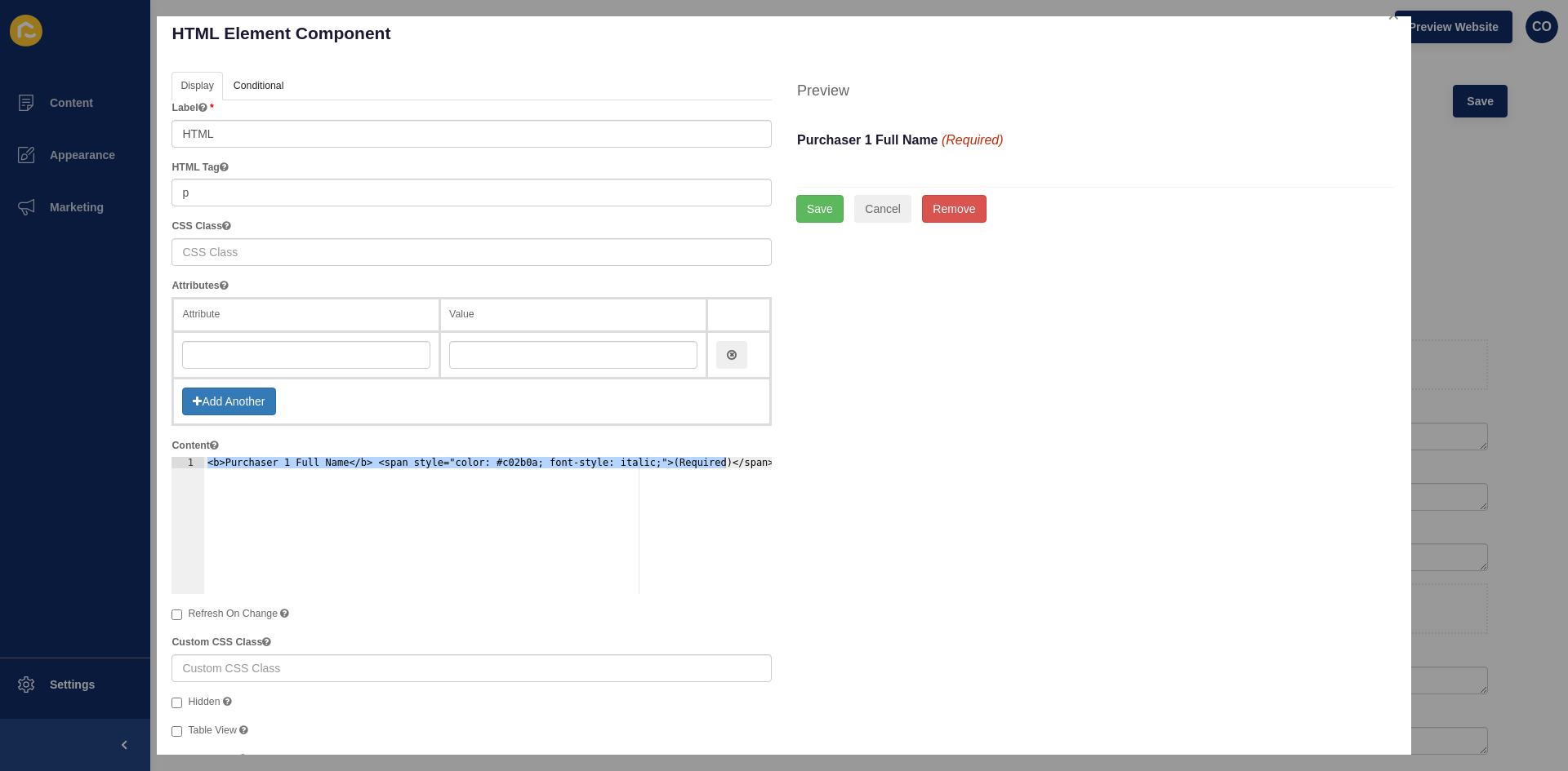
scroll to position [0, 0]
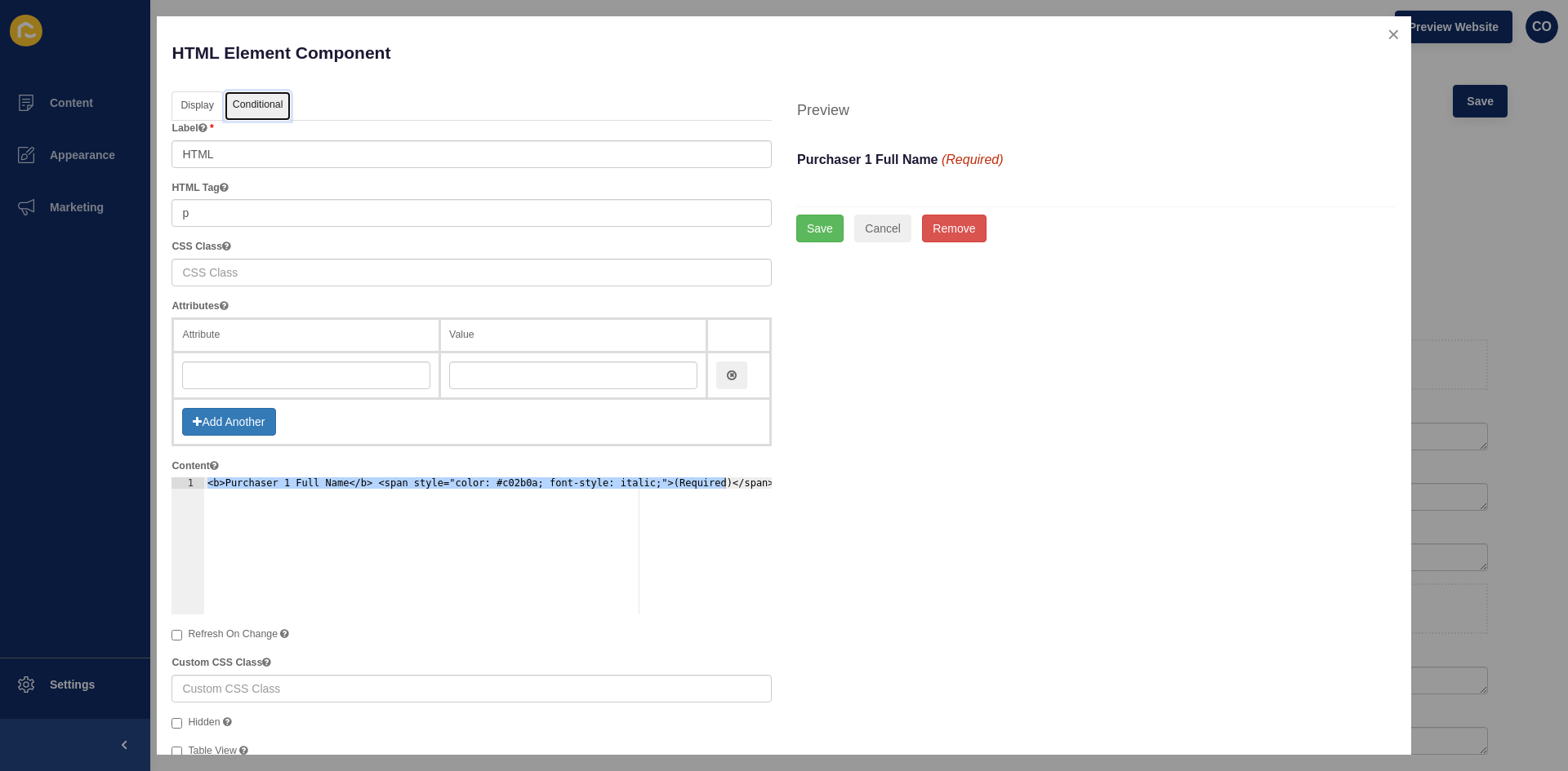
click at [261, 106] on link "Conditional" at bounding box center [258, 107] width 67 height 31
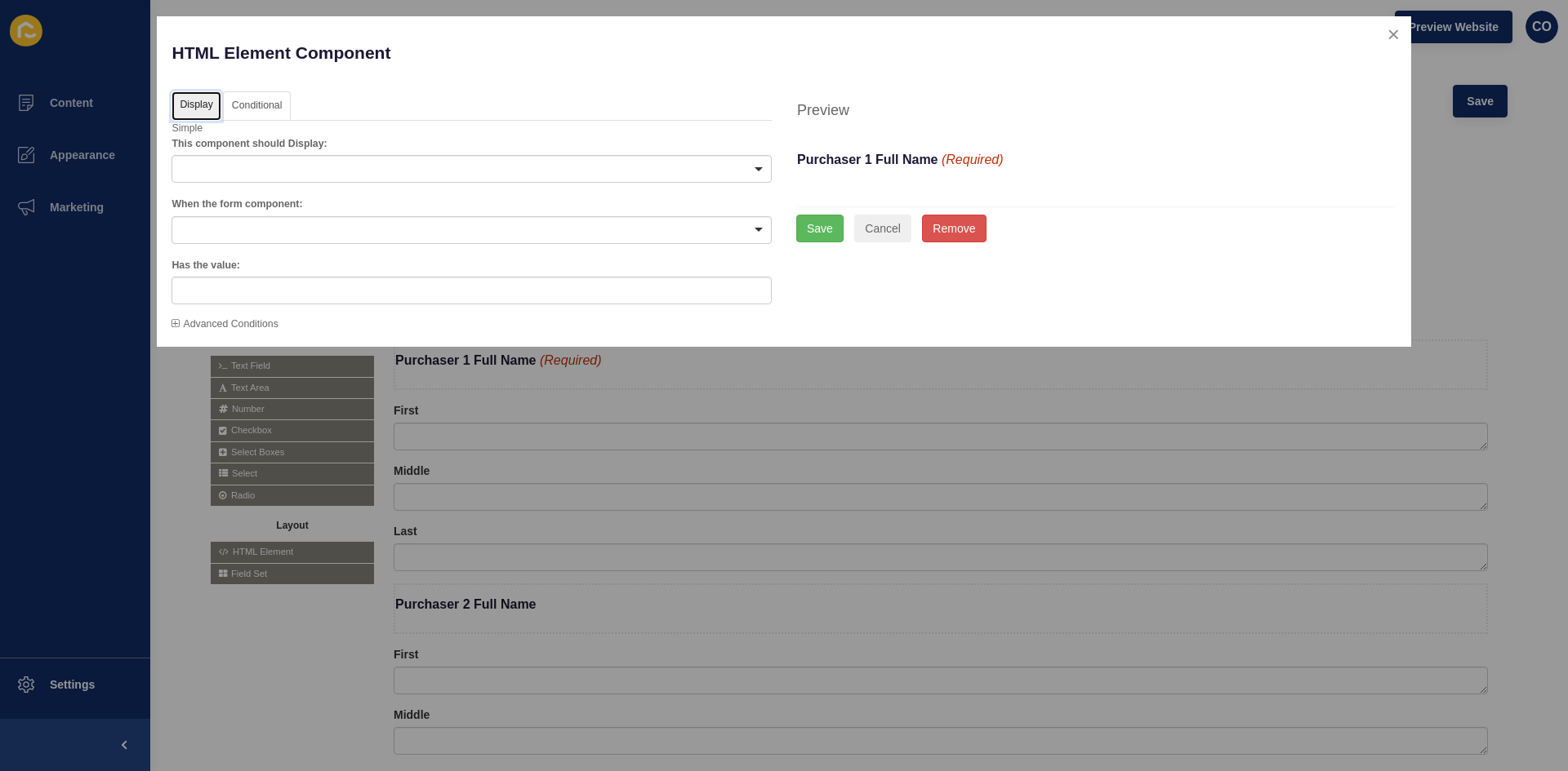
click at [199, 101] on link "Display" at bounding box center [196, 107] width 49 height 31
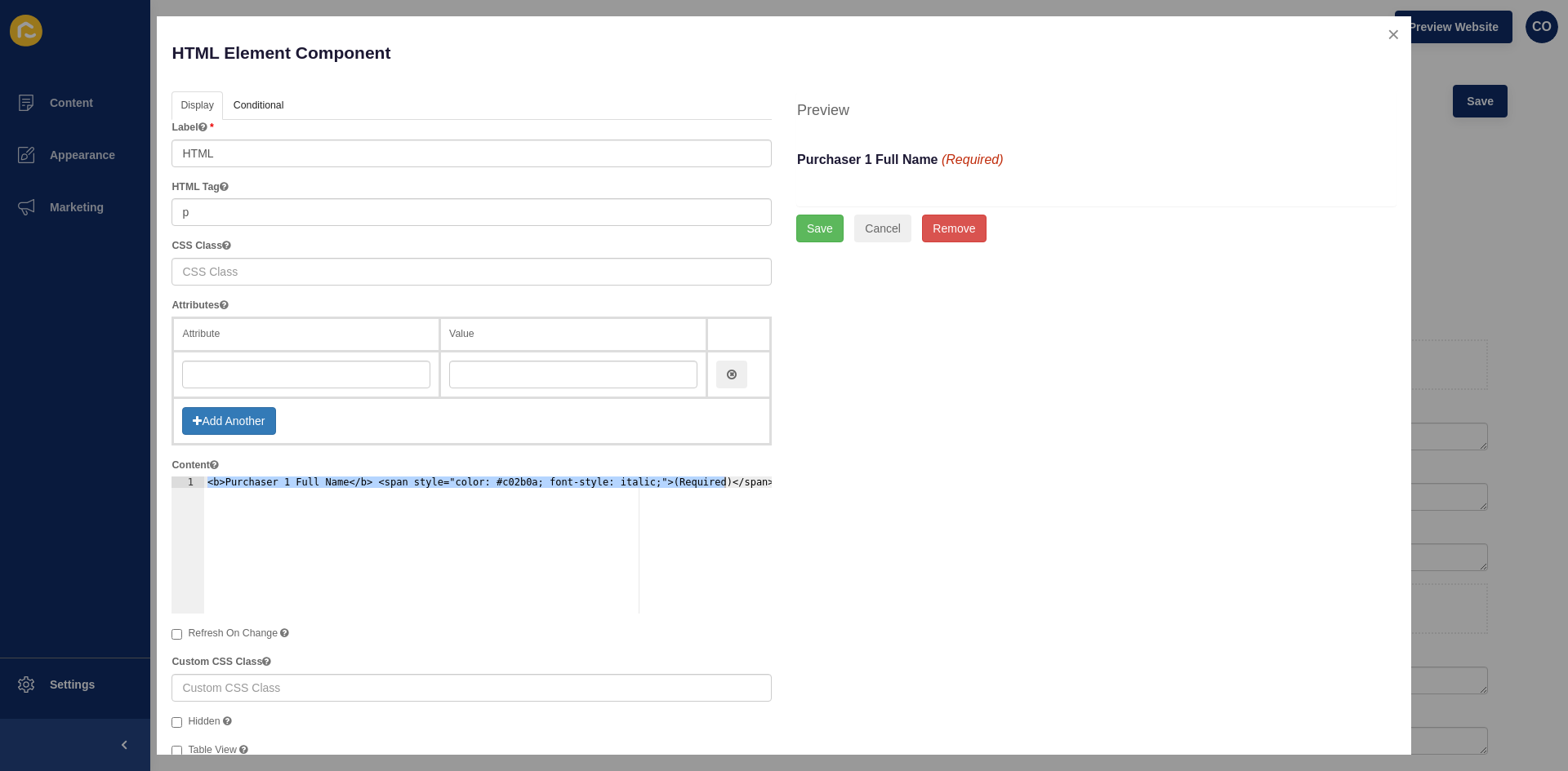
click at [902, 158] on b "Purchaser 1 Full Name" at bounding box center [868, 159] width 141 height 14
click at [1383, 32] on button "close" at bounding box center [1392, 34] width 33 height 34
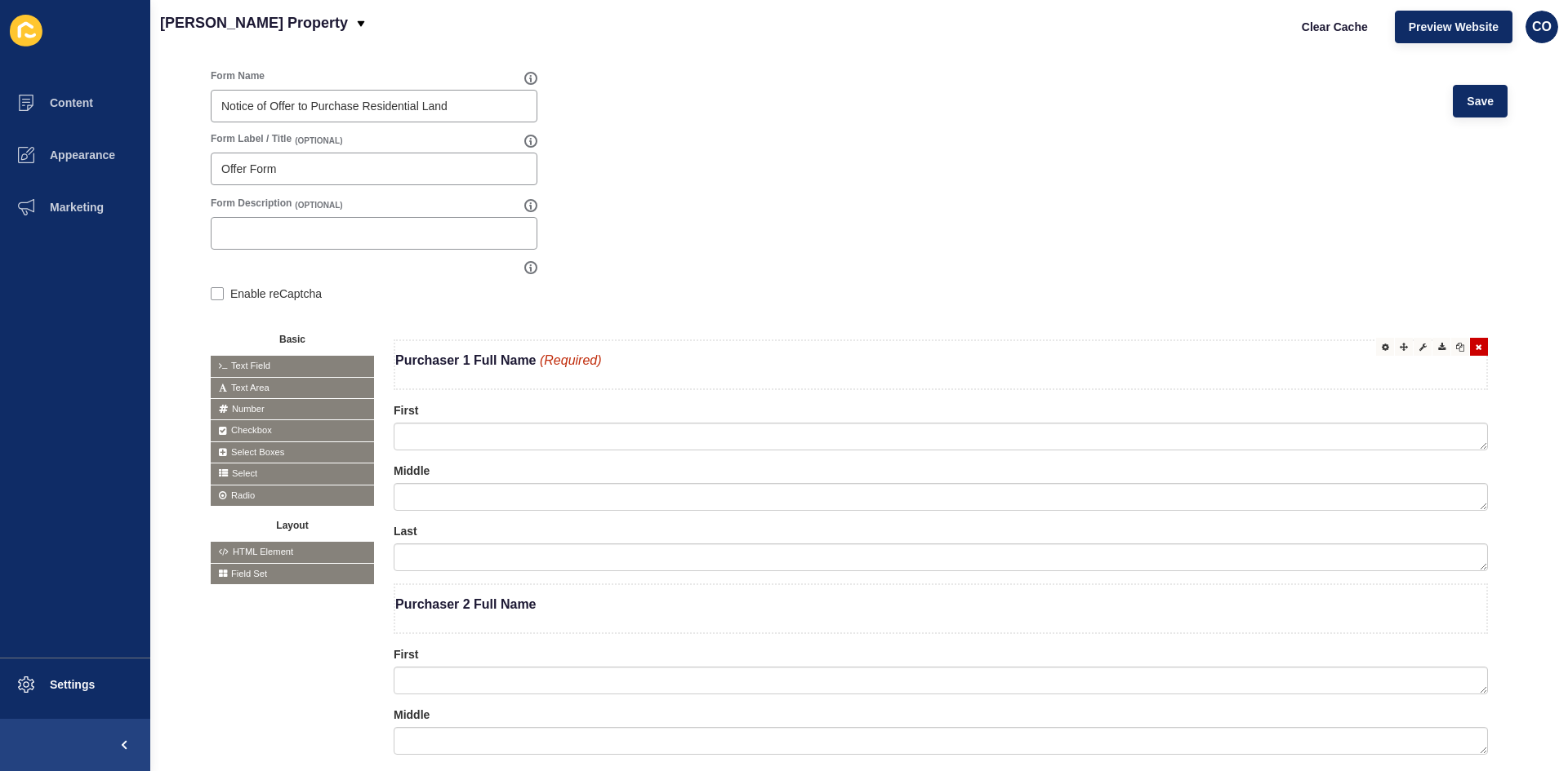
click at [585, 365] on span "(Required)" at bounding box center [570, 360] width 62 height 14
click at [1419, 350] on icon at bounding box center [1423, 346] width 8 height 9
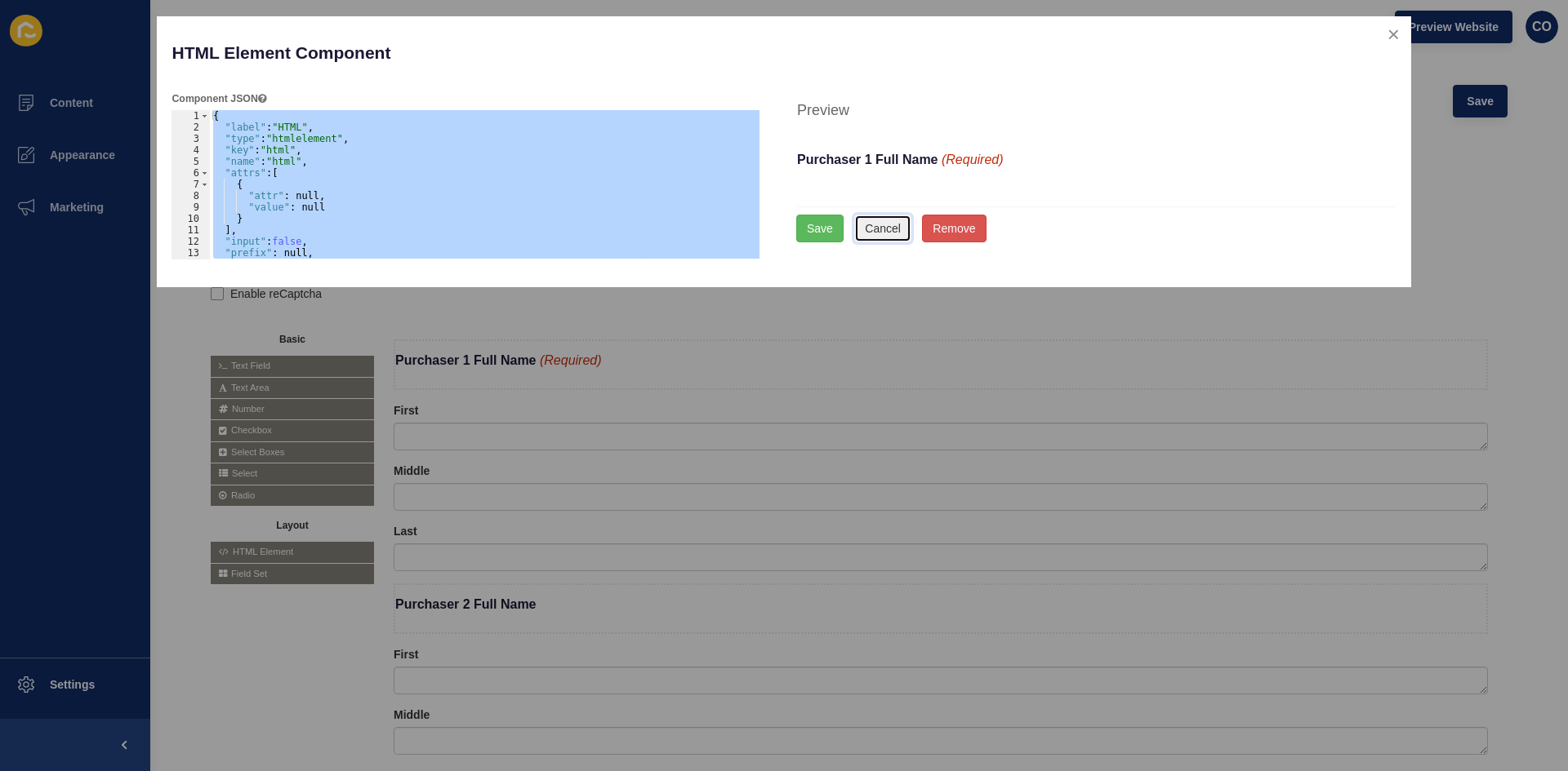
click at [877, 232] on button "Cancel" at bounding box center [883, 228] width 57 height 28
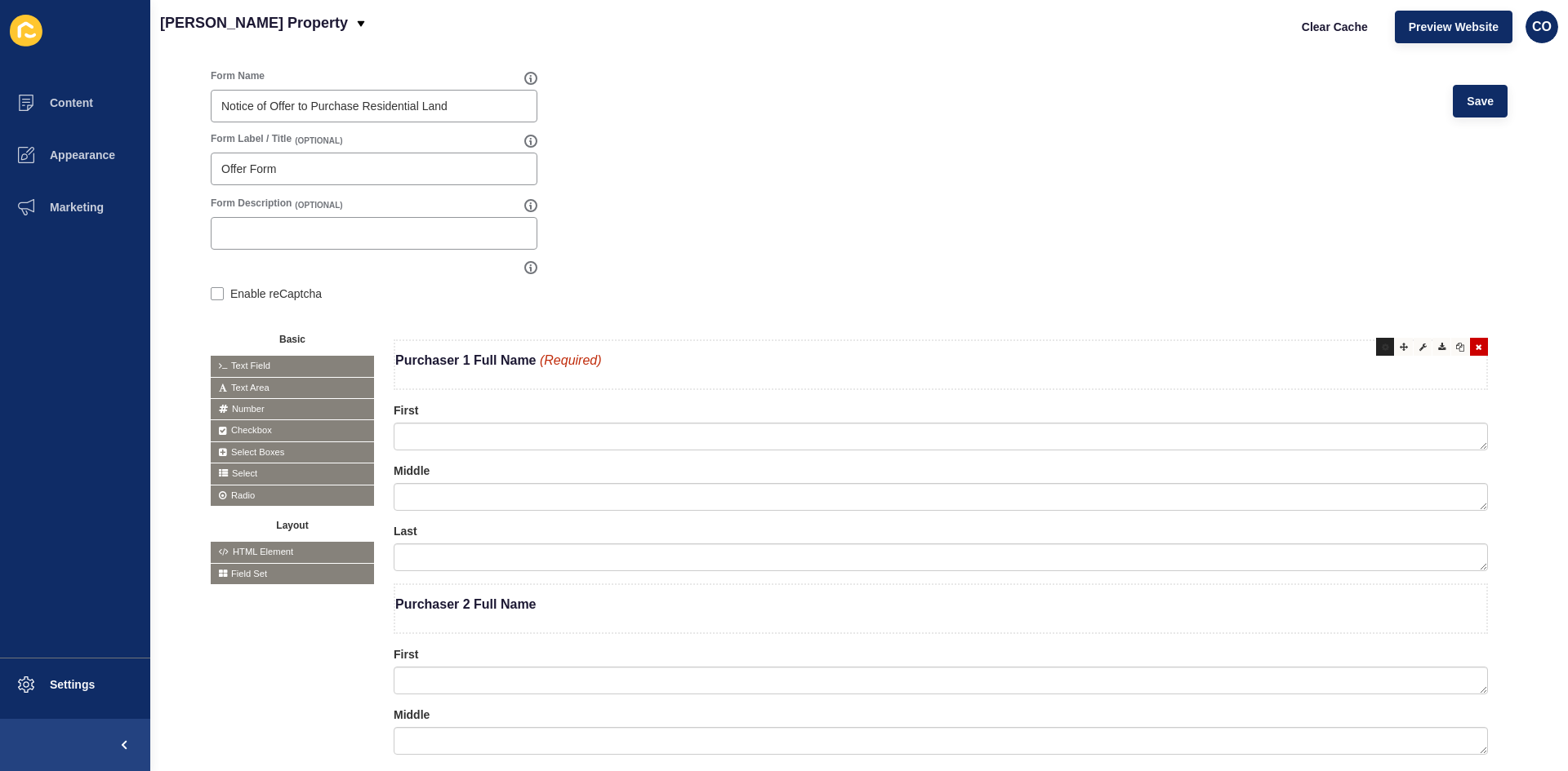
click at [1376, 351] on div at bounding box center [1385, 346] width 18 height 18
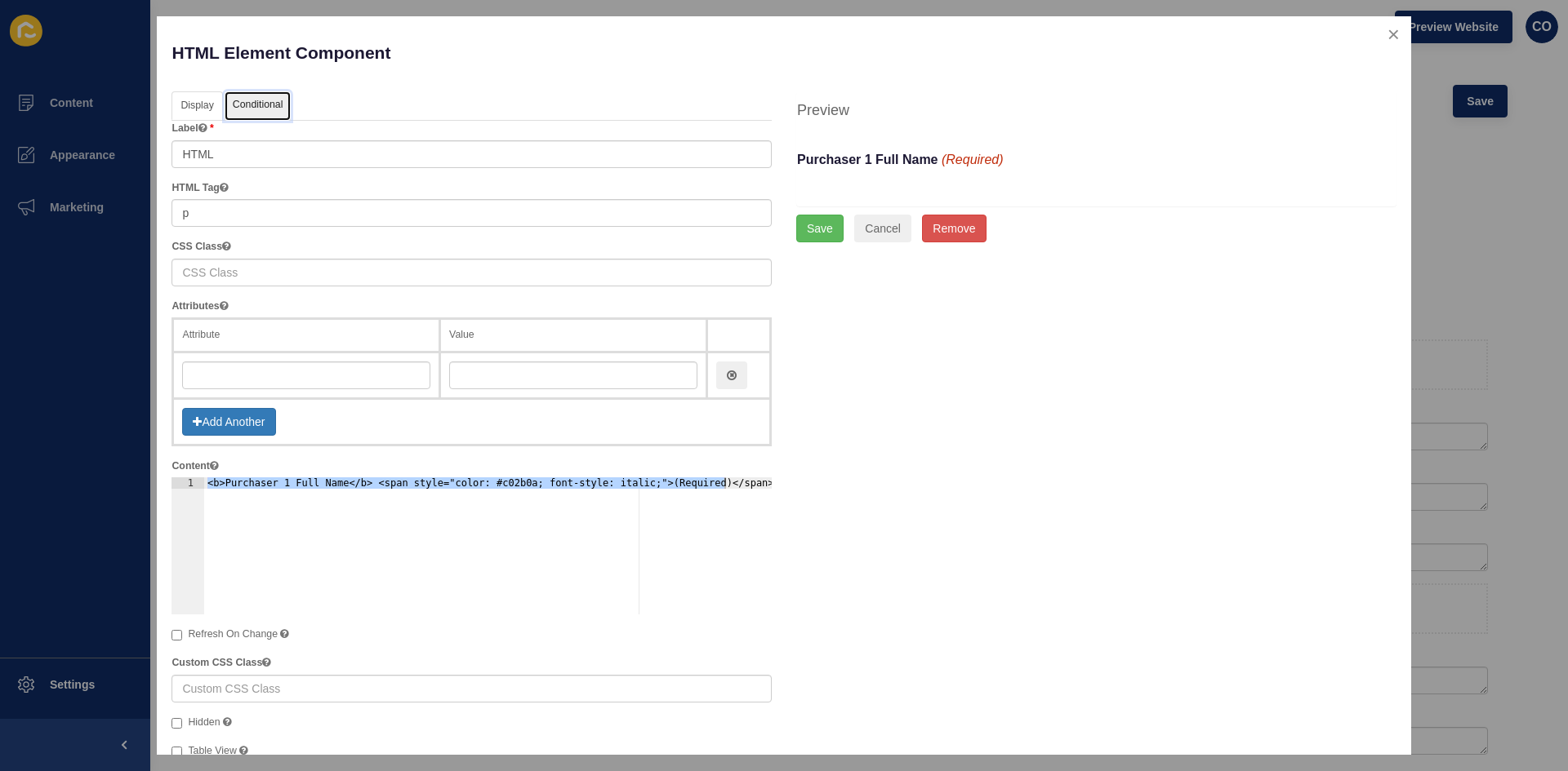
click at [265, 106] on link "Conditional" at bounding box center [258, 107] width 67 height 31
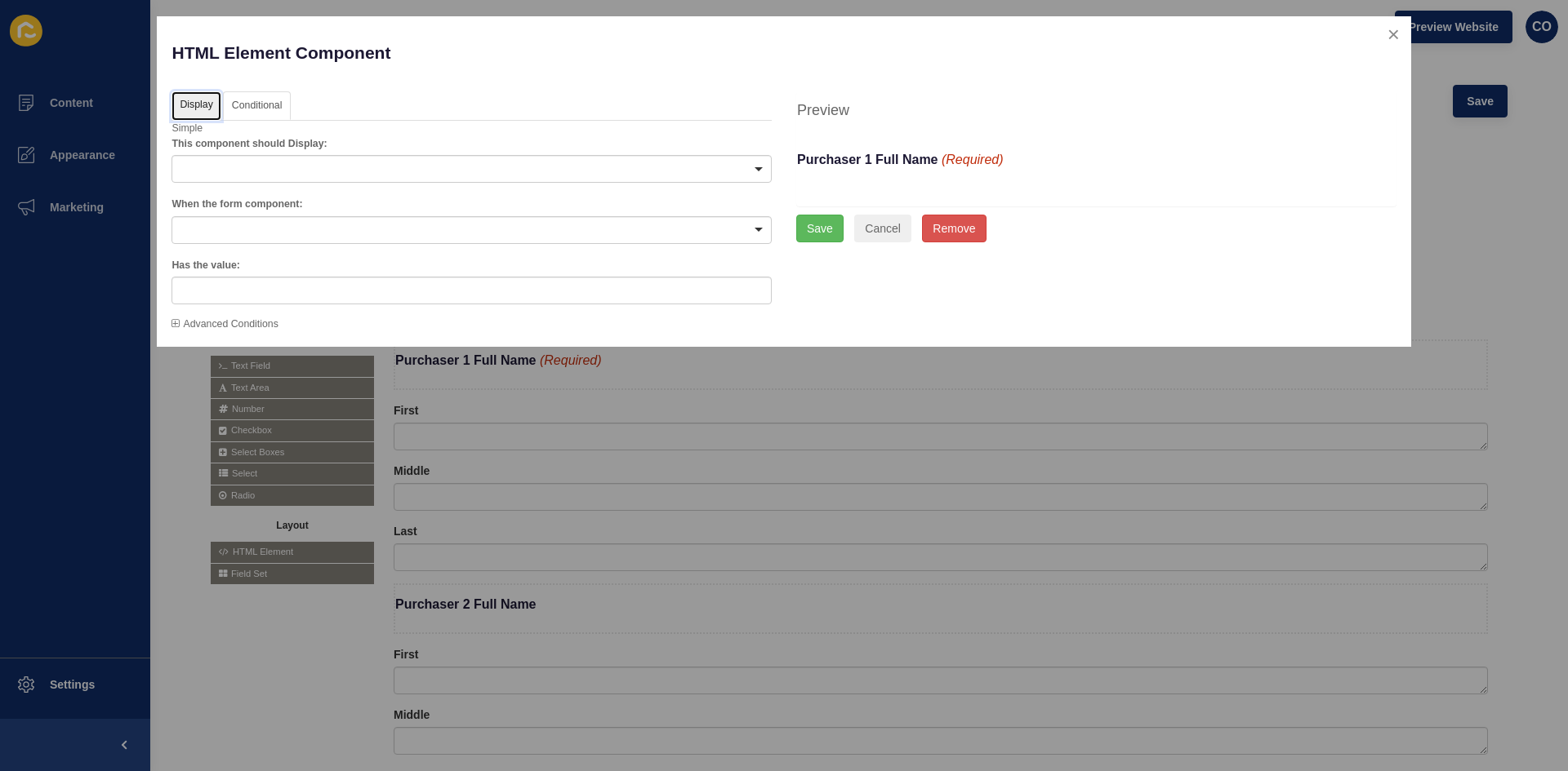
click at [212, 106] on link "Display" at bounding box center [196, 107] width 49 height 31
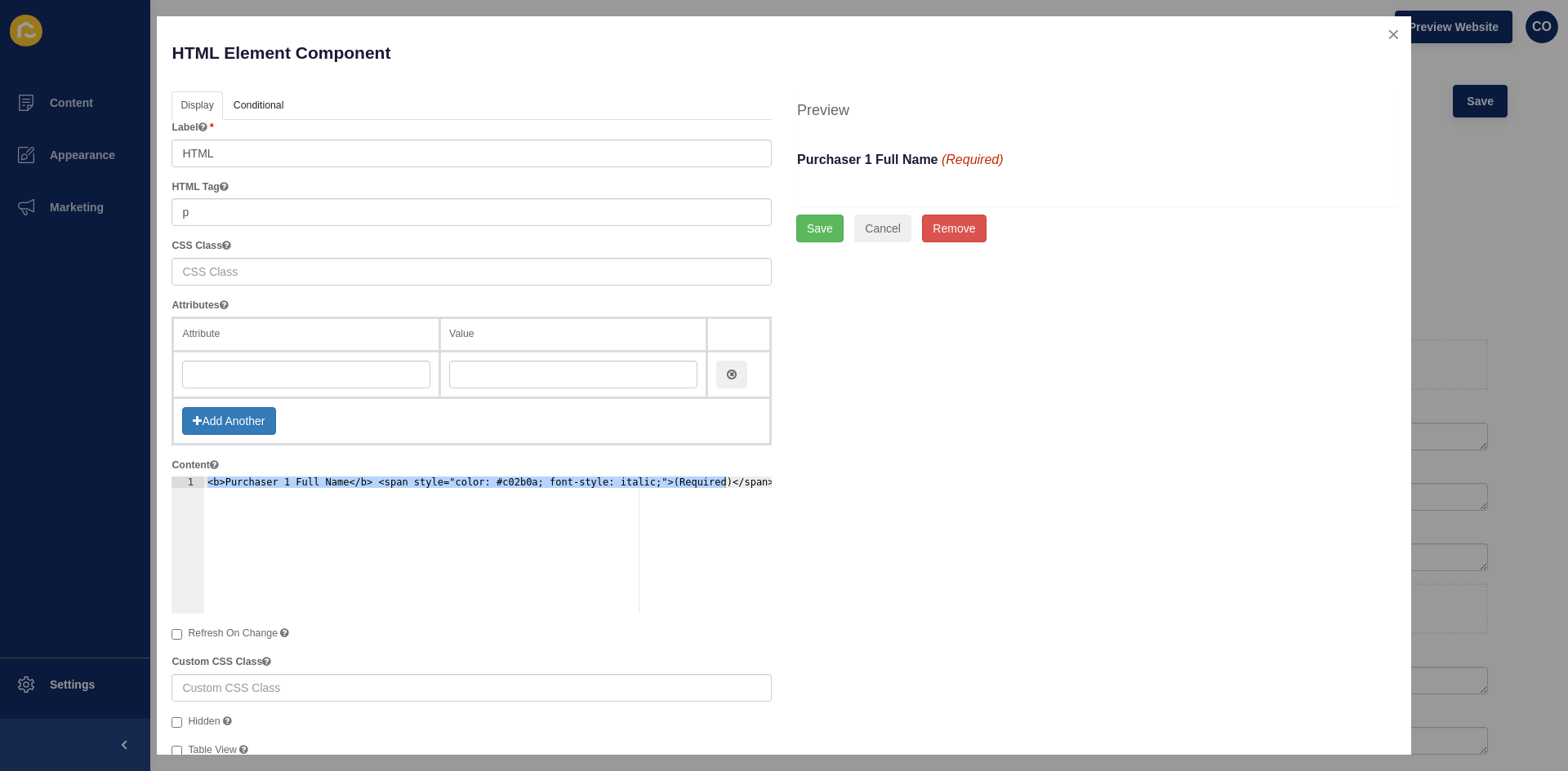
click at [880, 165] on b "Purchaser 1 Full Name" at bounding box center [868, 159] width 141 height 14
click at [873, 225] on button "Cancel" at bounding box center [883, 228] width 57 height 28
